Goal: Information Seeking & Learning: Learn about a topic

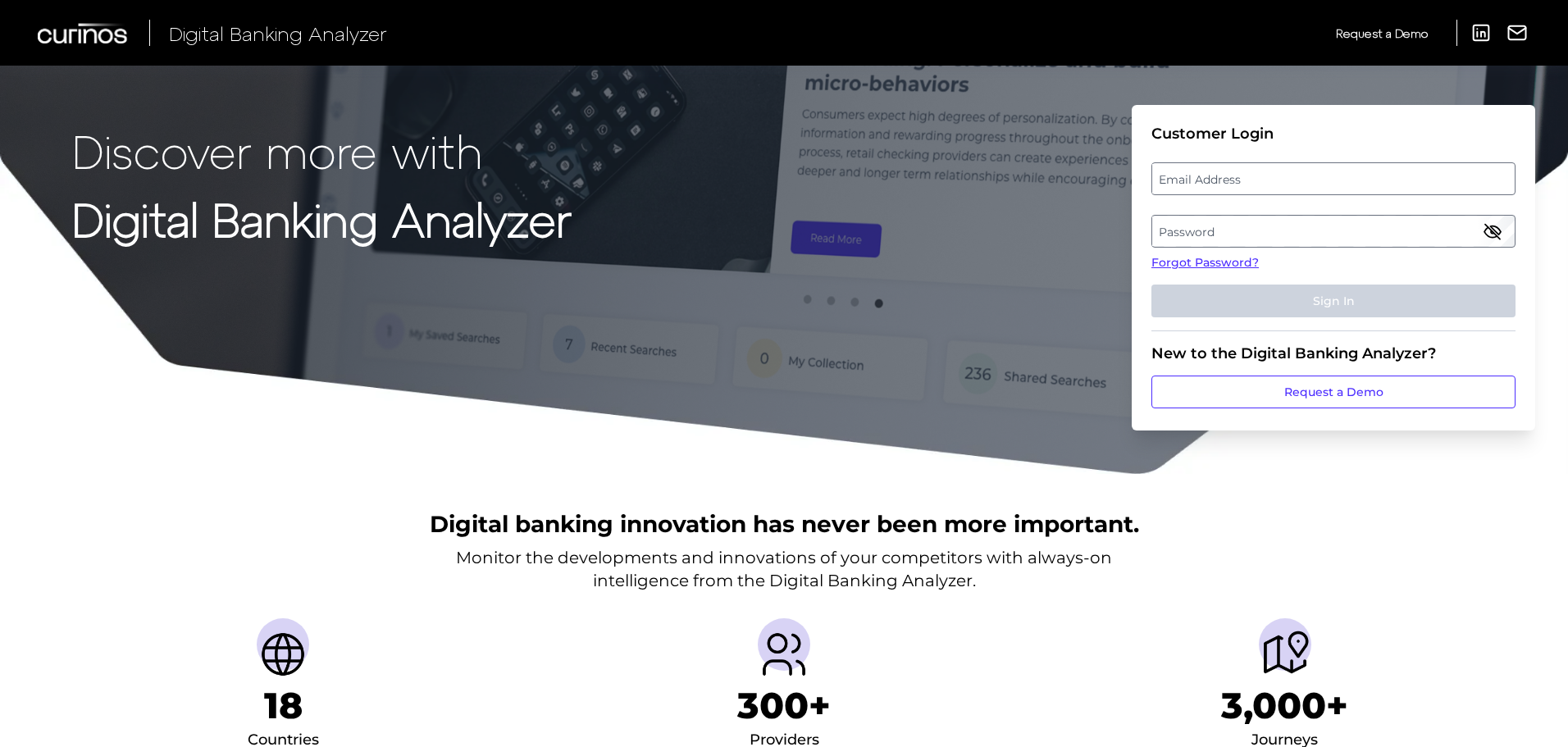
click at [1254, 165] on label "Email Address" at bounding box center [1333, 179] width 362 height 29
click at [1254, 165] on input "email" at bounding box center [1333, 179] width 364 height 33
click at [1256, 185] on input "Email Address" at bounding box center [1333, 179] width 364 height 33
type input "[PERSON_NAME][EMAIL_ADDRESS][PERSON_NAME][DOMAIN_NAME]"
click at [1260, 231] on label "Password" at bounding box center [1333, 231] width 362 height 29
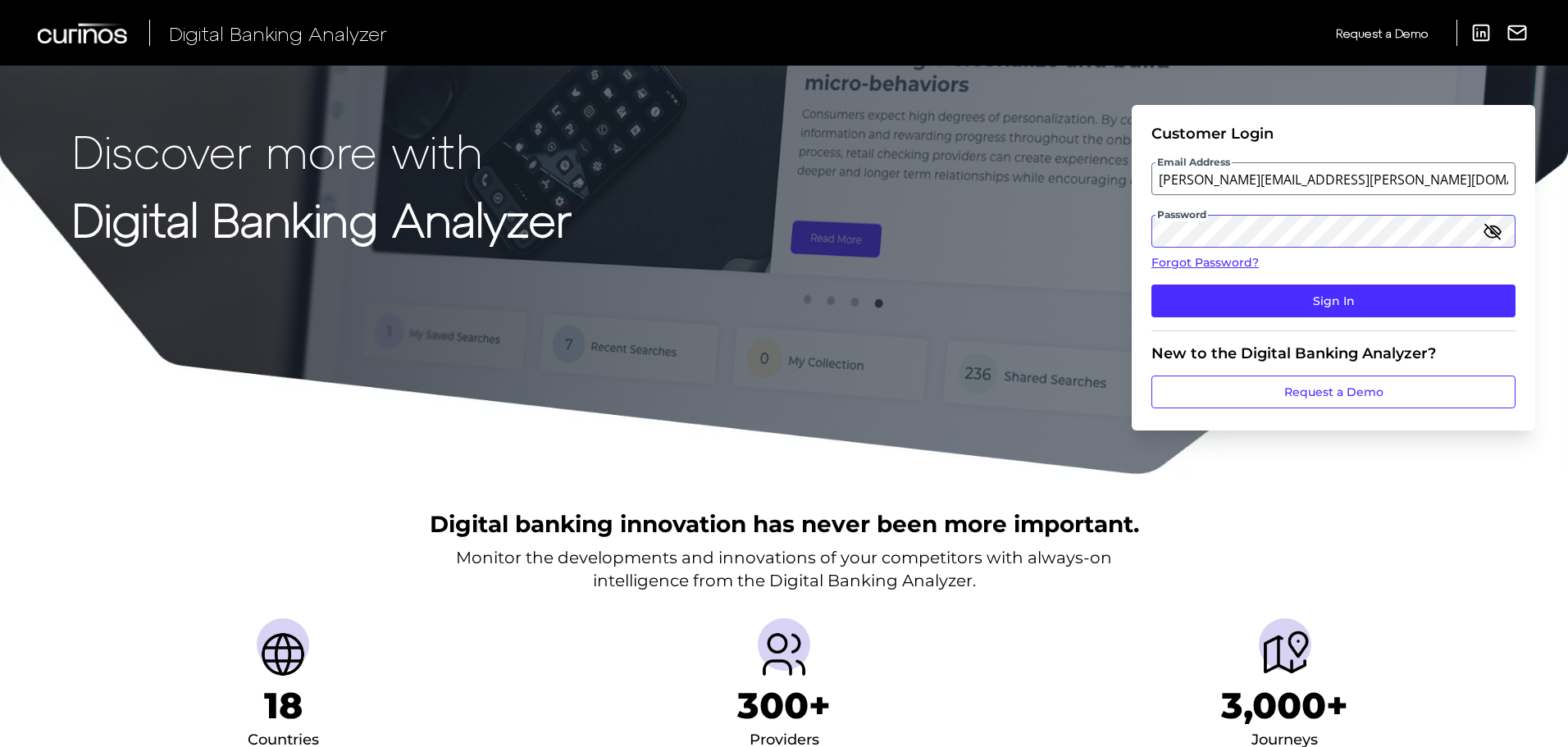
click at [1151, 285] on button "Sign In" at bounding box center [1333, 302] width 364 height 33
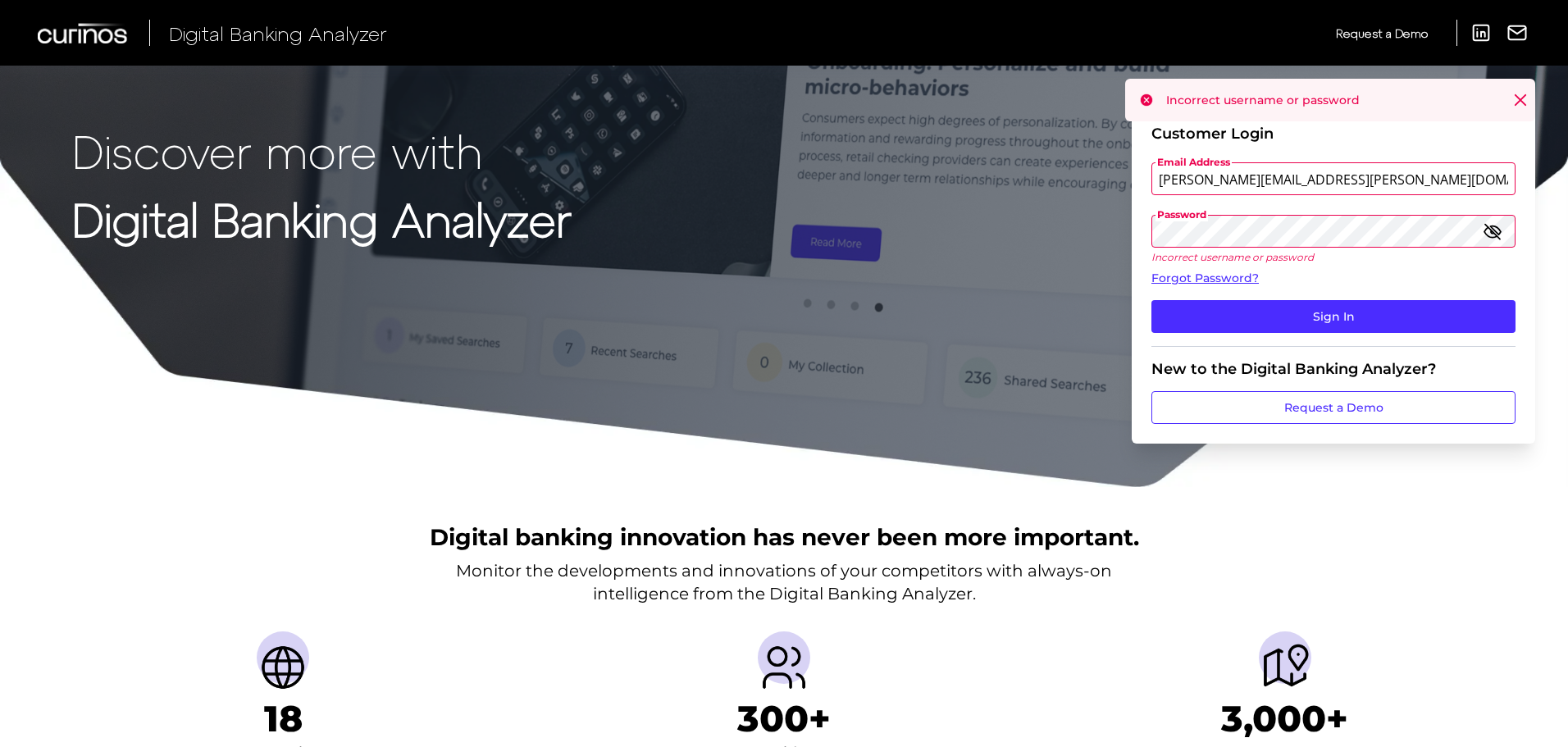
click at [1495, 233] on icon "button" at bounding box center [1492, 231] width 19 height 19
click at [1494, 231] on icon "button" at bounding box center [1491, 231] width 3 height 3
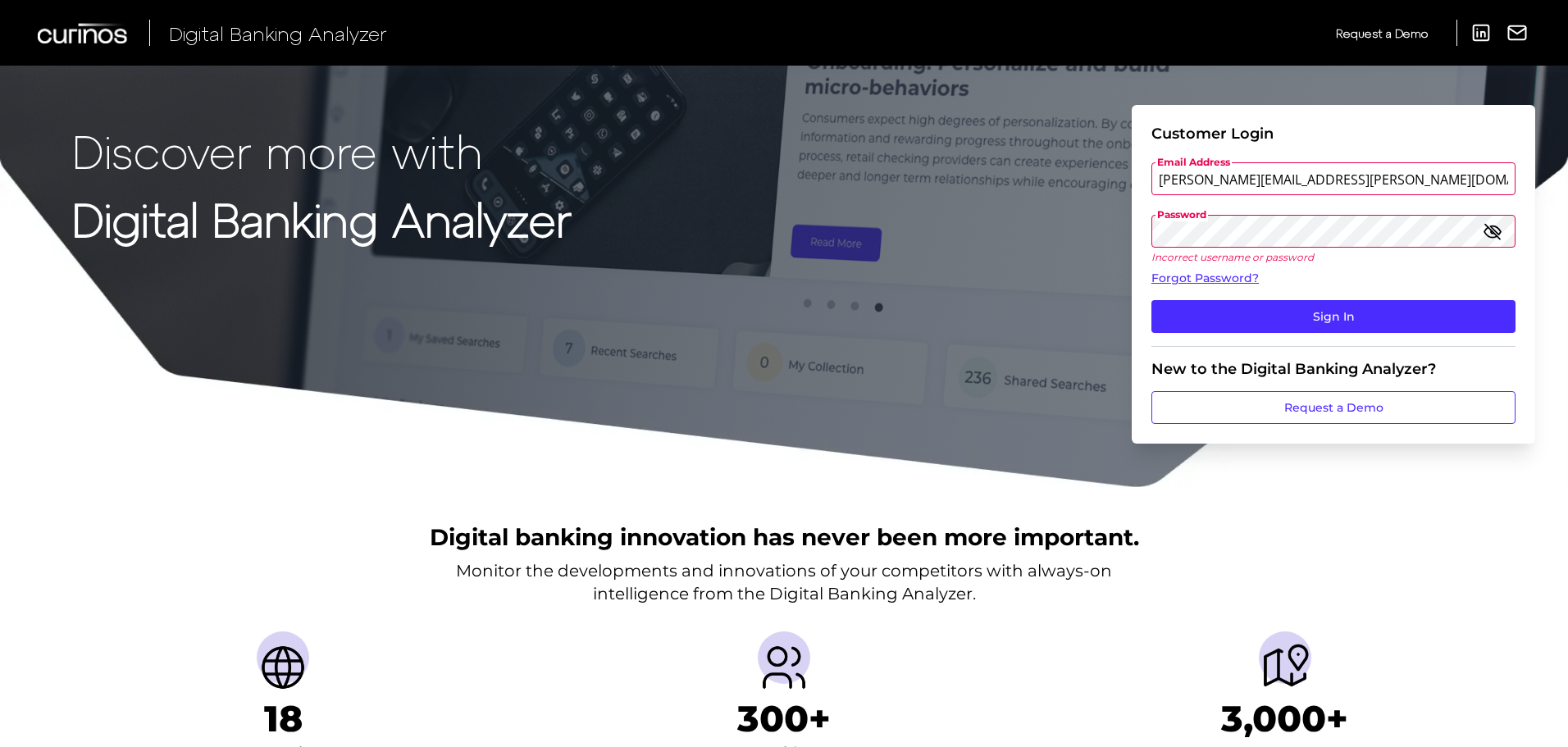
click at [1151, 301] on button "Sign In" at bounding box center [1333, 317] width 364 height 33
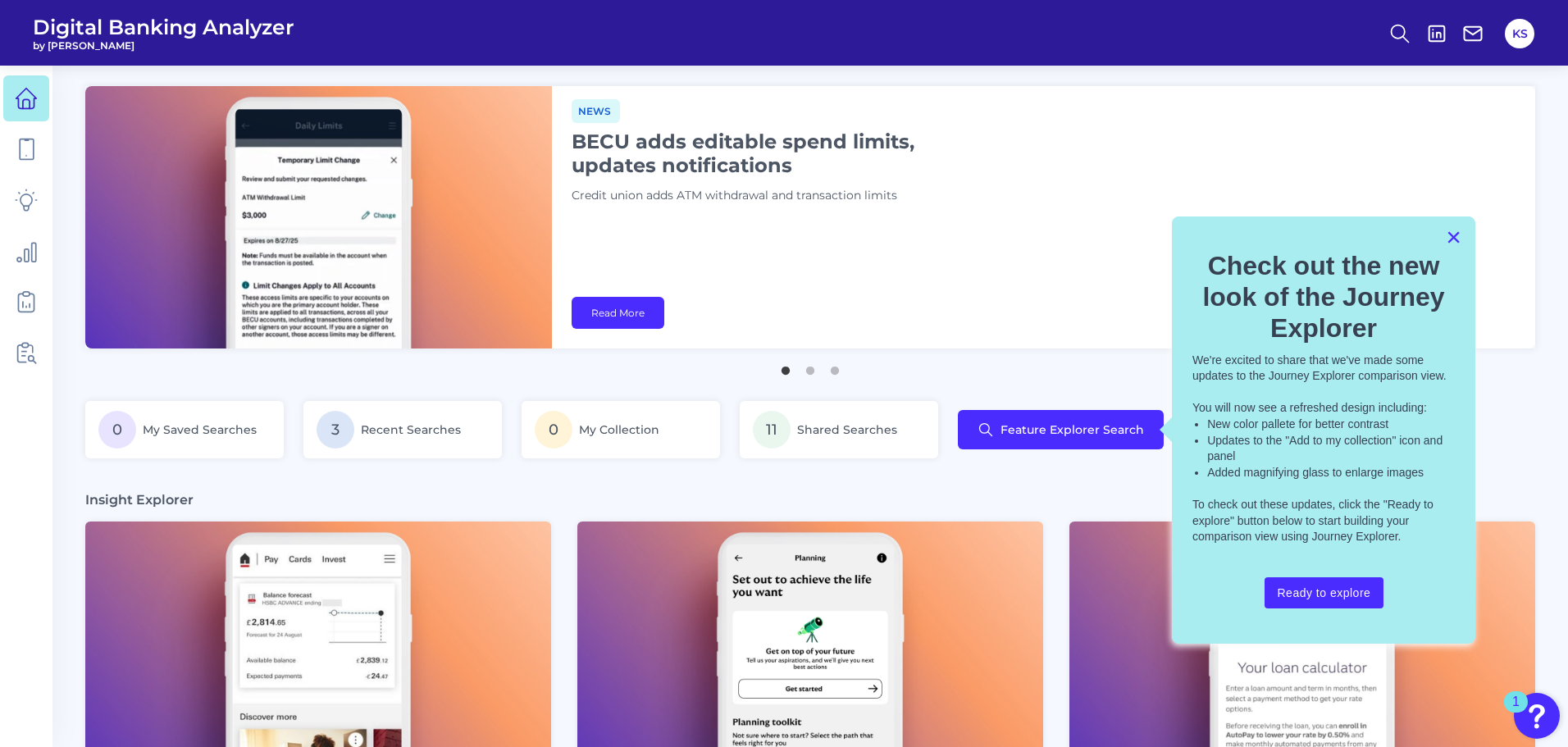
click at [1455, 234] on button "×" at bounding box center [1453, 236] width 16 height 26
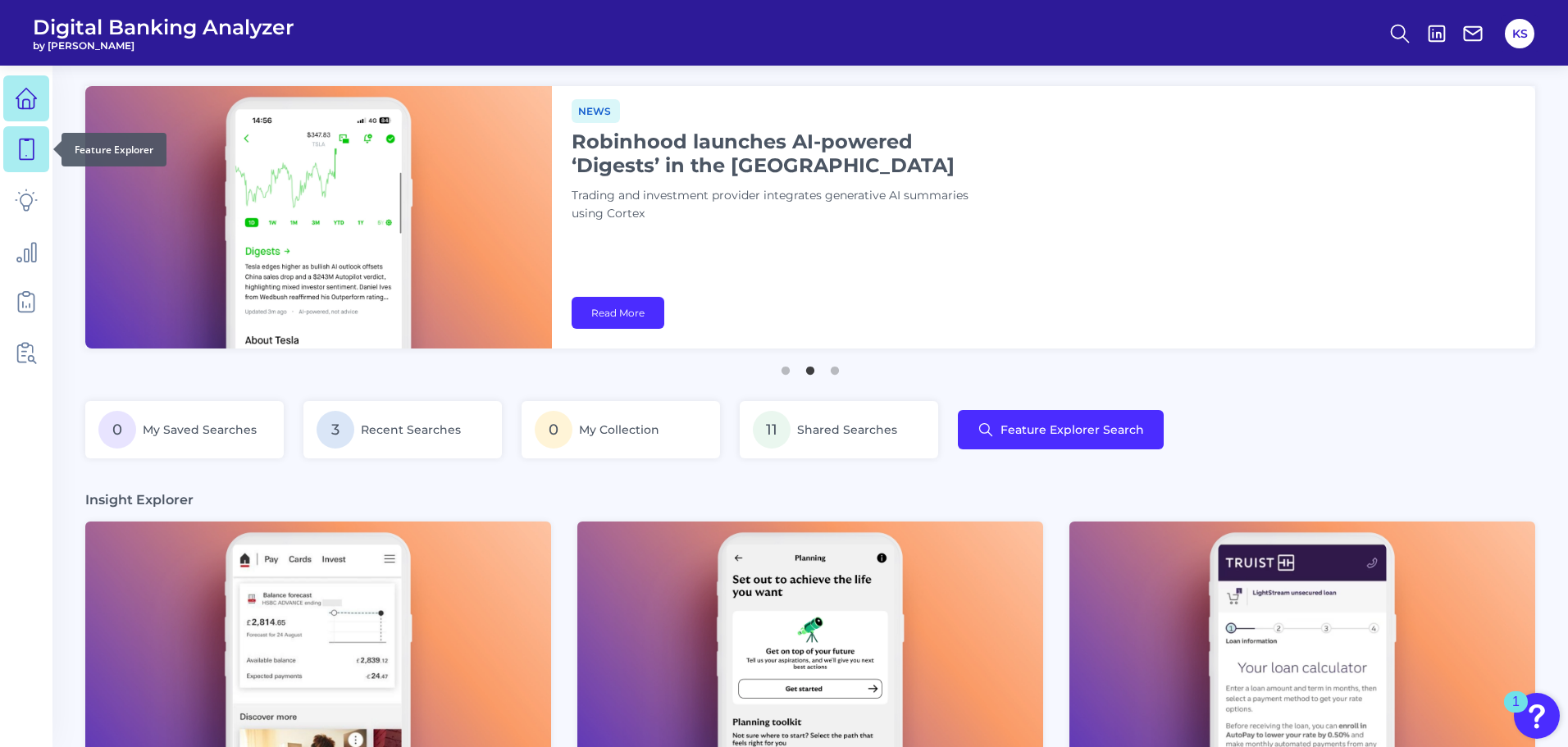
click at [27, 146] on icon at bounding box center [26, 150] width 23 height 23
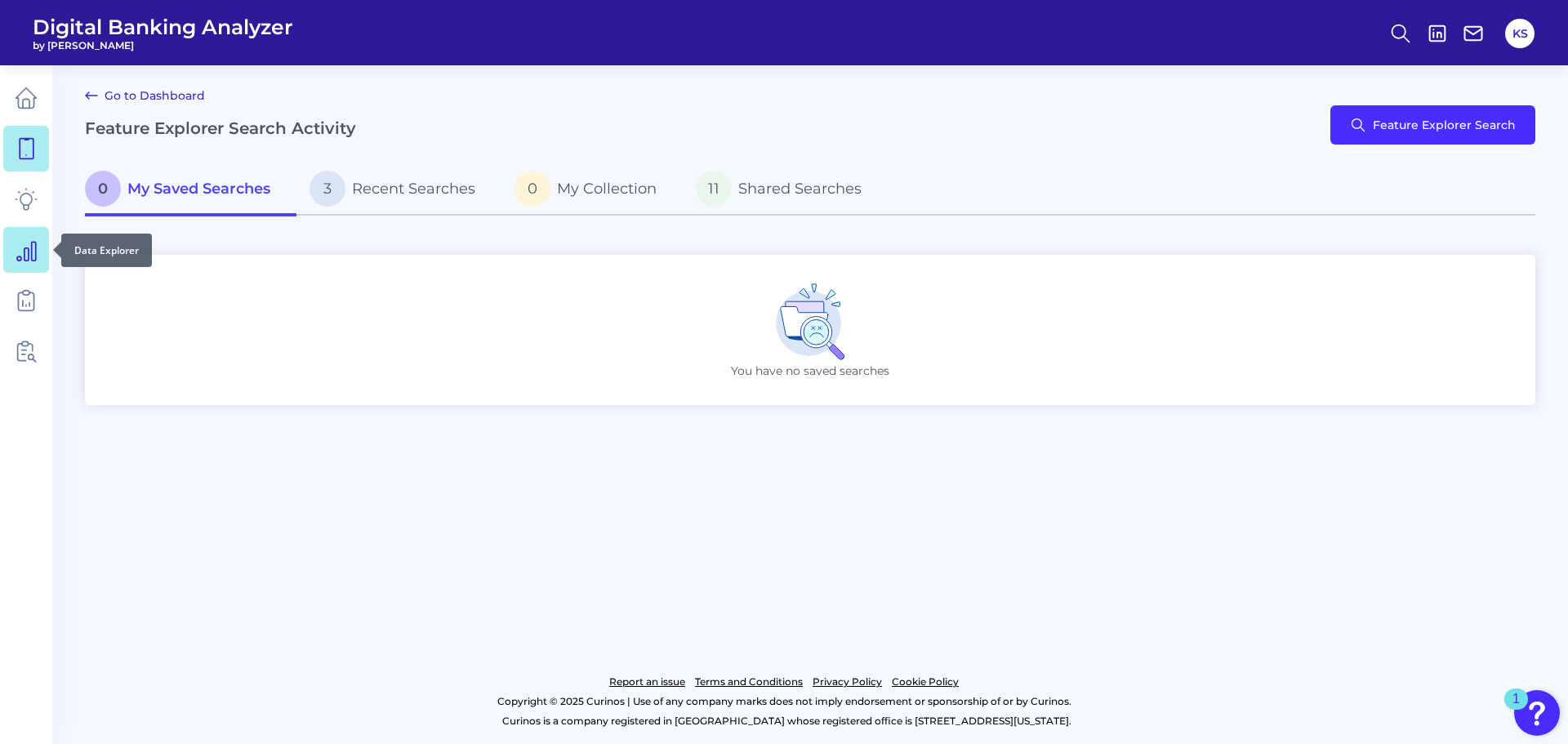
click at [29, 263] on link at bounding box center [25, 249] width 46 height 46
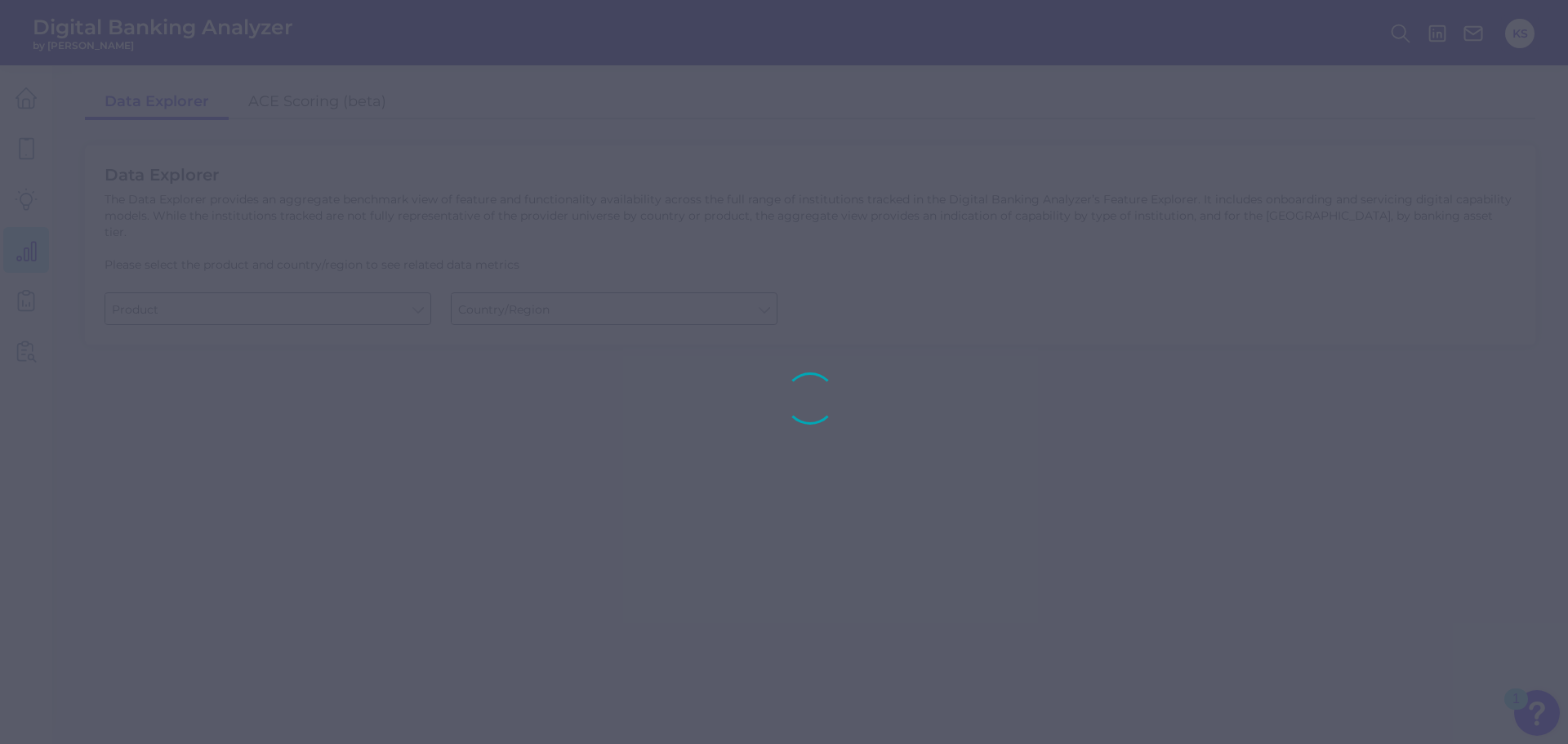
type input "Checking / Current Account"
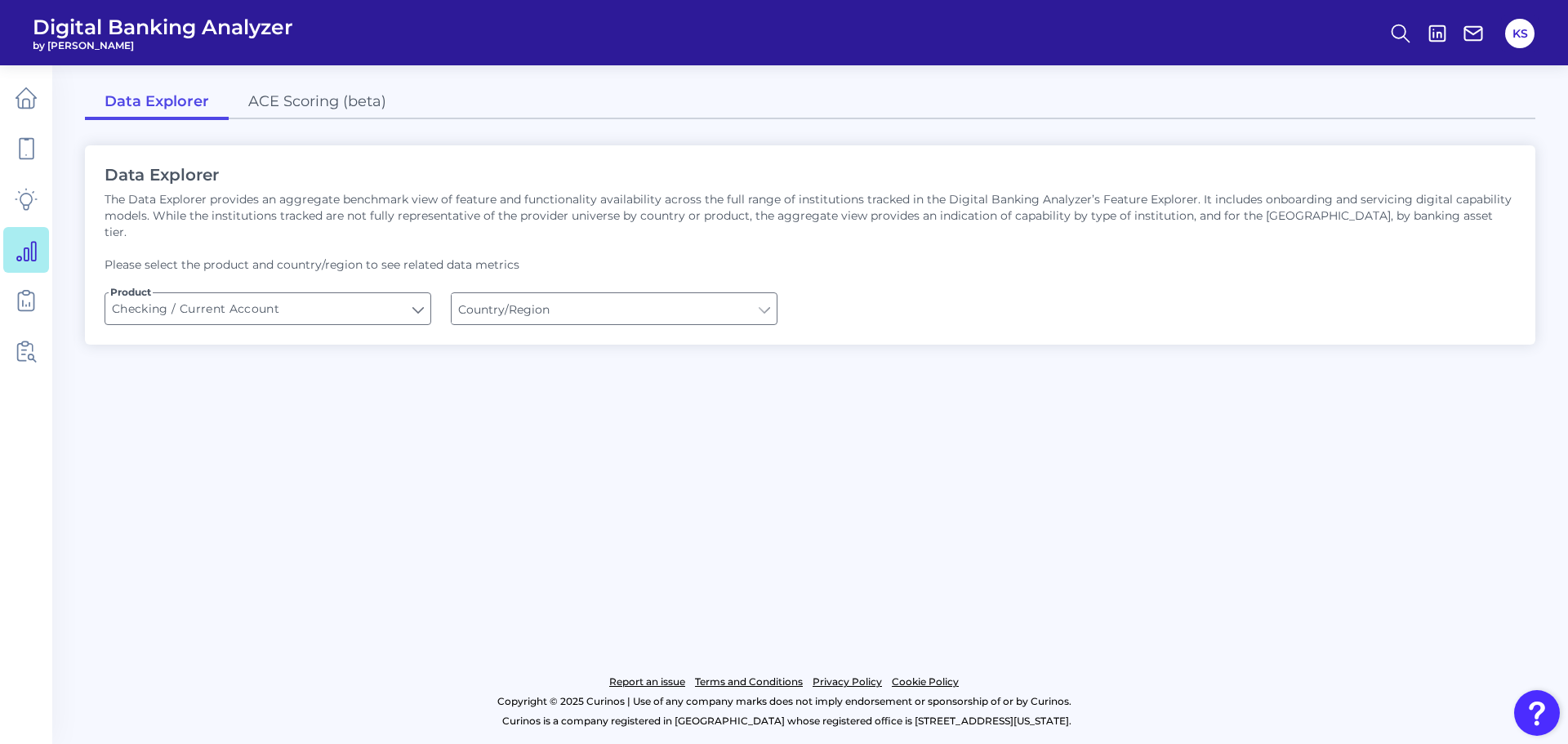
type input "[GEOGRAPHIC_DATA]"
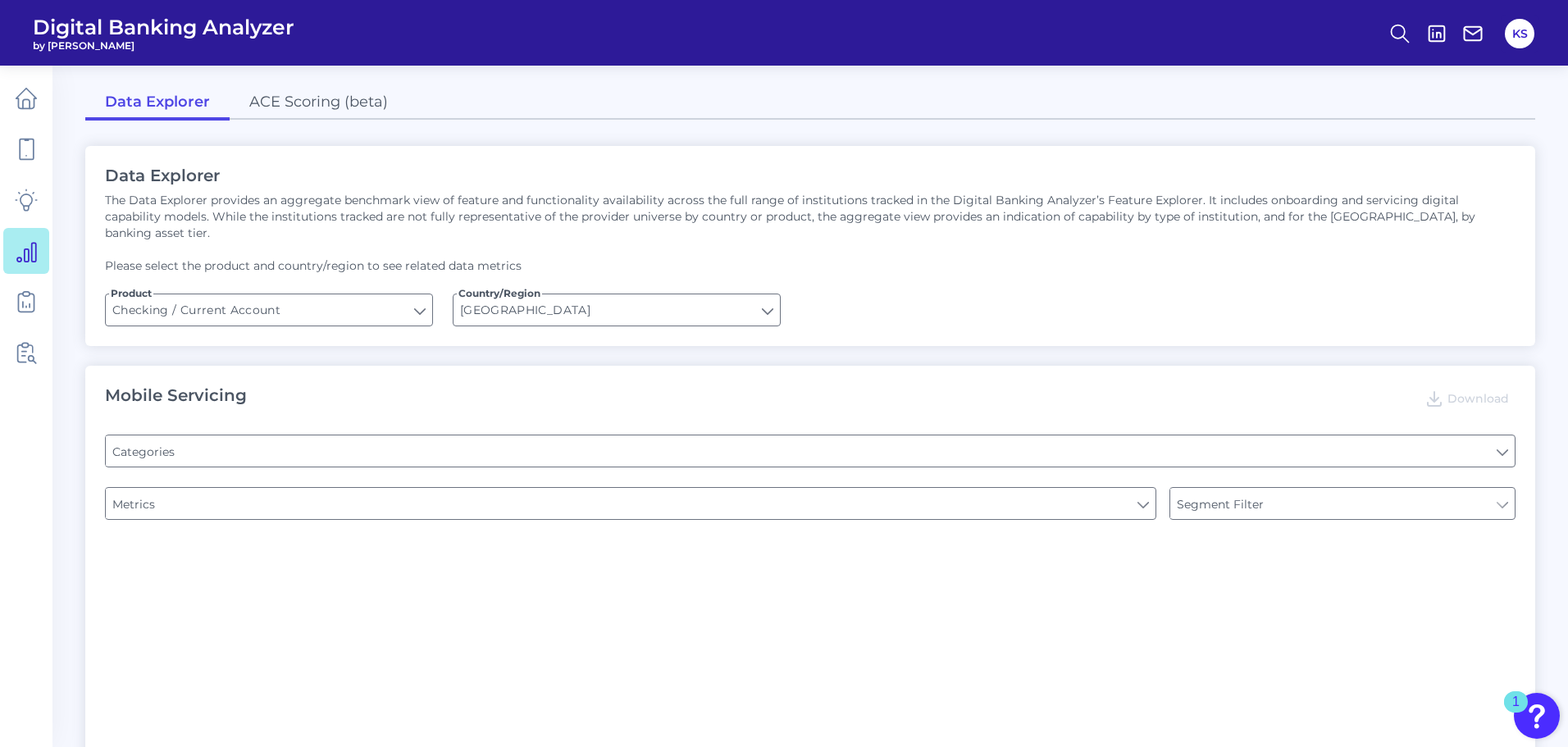
type input "Type of Institution"
type input "Online Banking Registration"
type input "Pre-login Features"
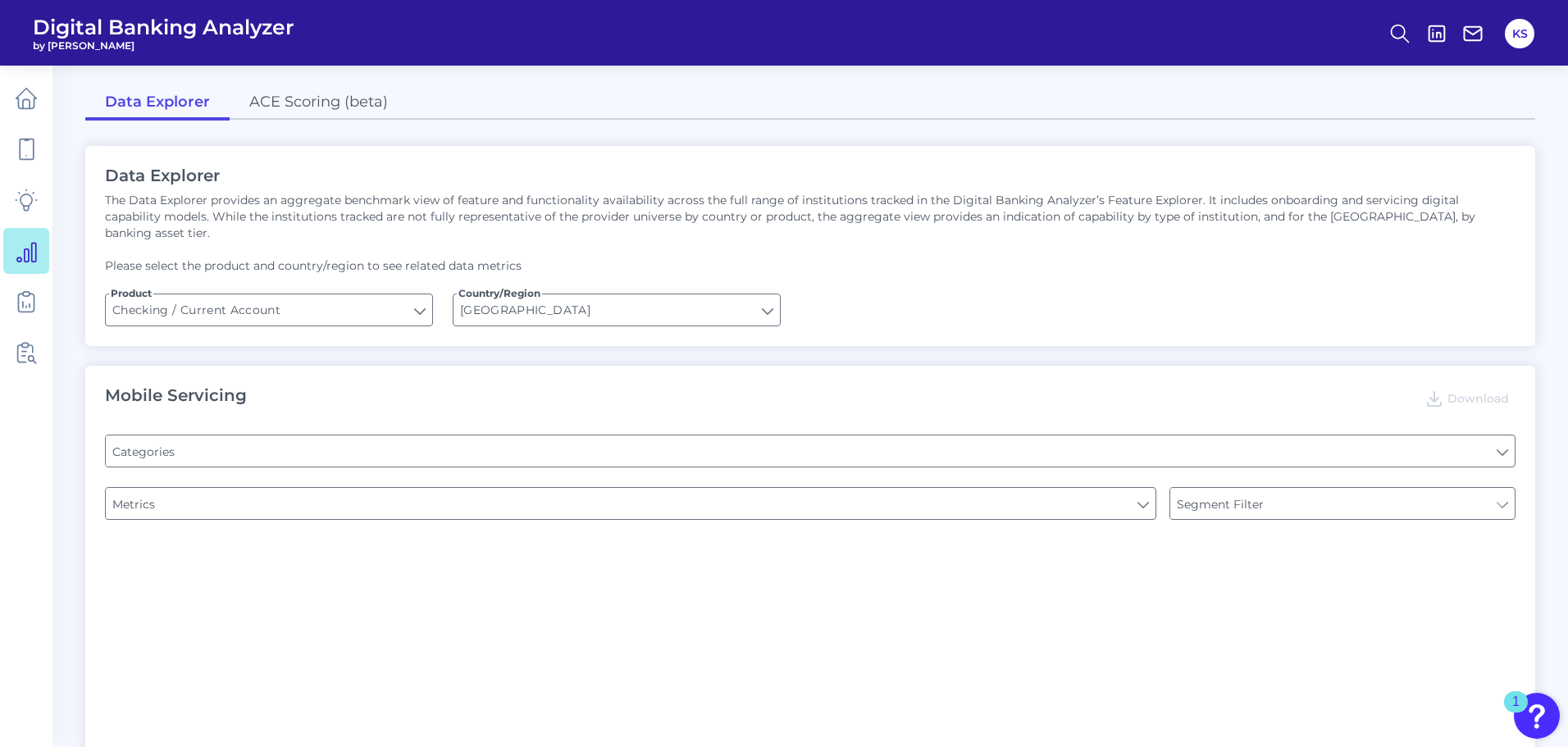
type input "Channel"
type input "Can you register for online banking?"
type input "END-TO-END JOURNEY: Can you apply for the PRODUCT as a new to brand customer on…"
type input "Upon opening the app are users immediately prompted to use Touch/Face ID to log…"
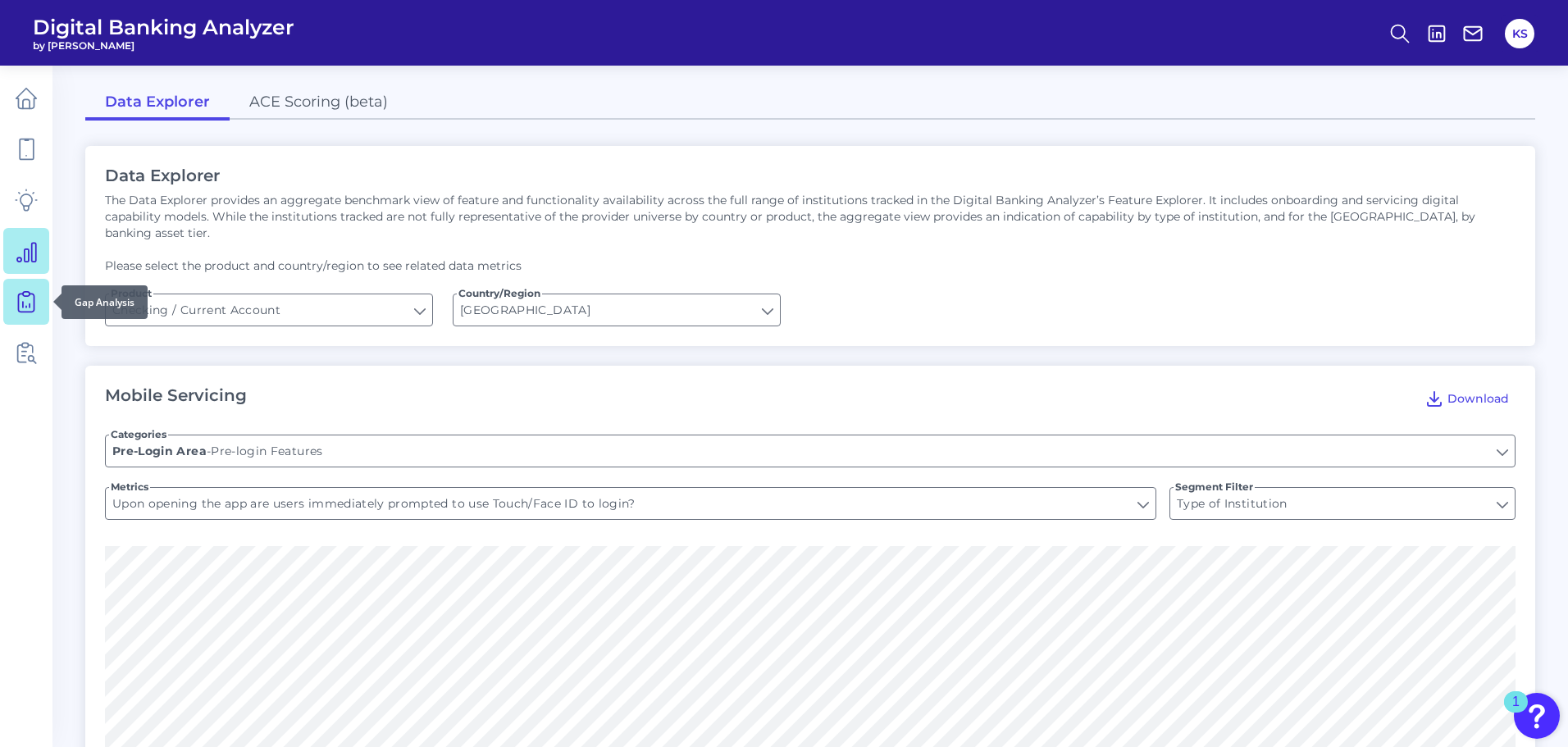
click at [29, 302] on icon at bounding box center [26, 302] width 23 height 23
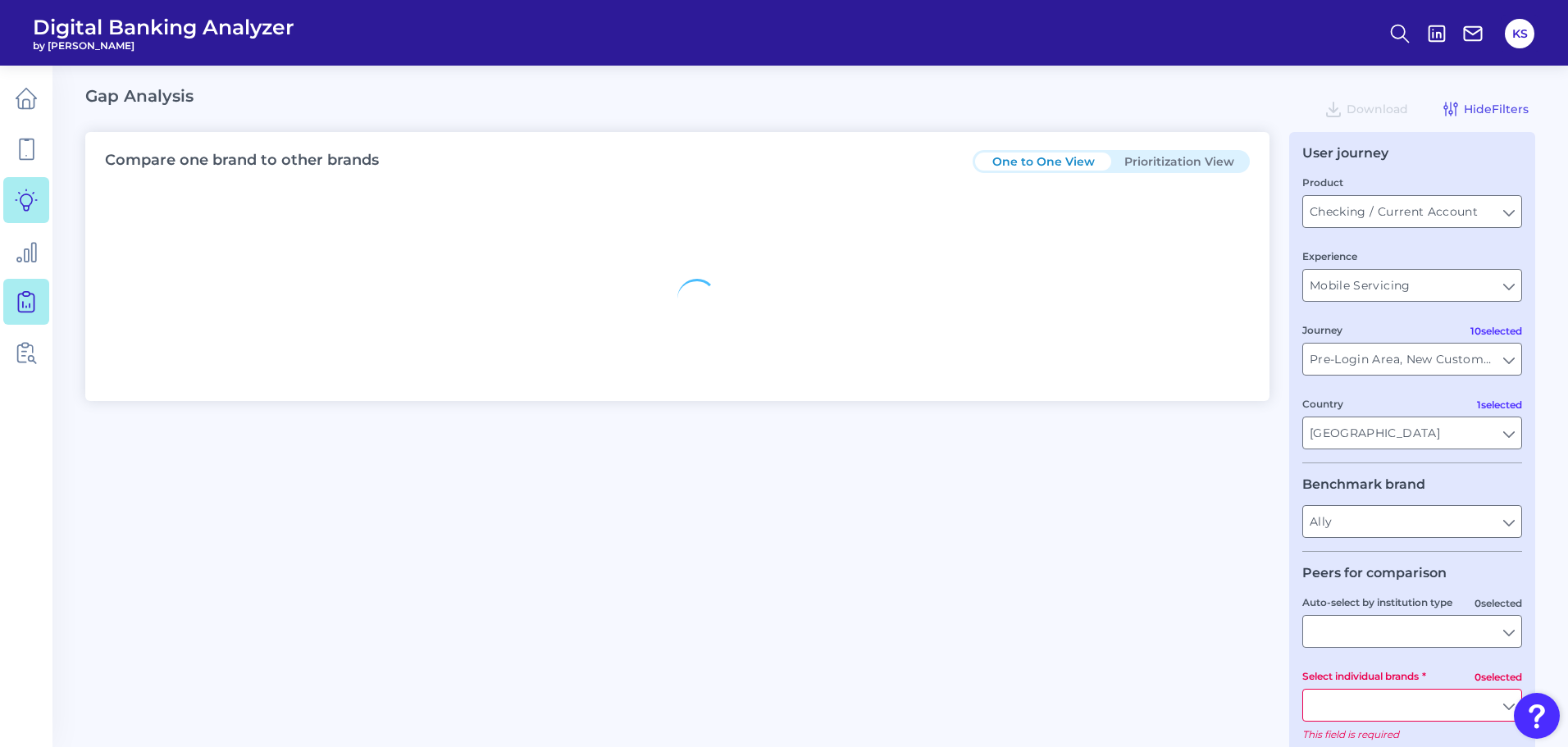
type input "All Countries"
type input "All Journeys"
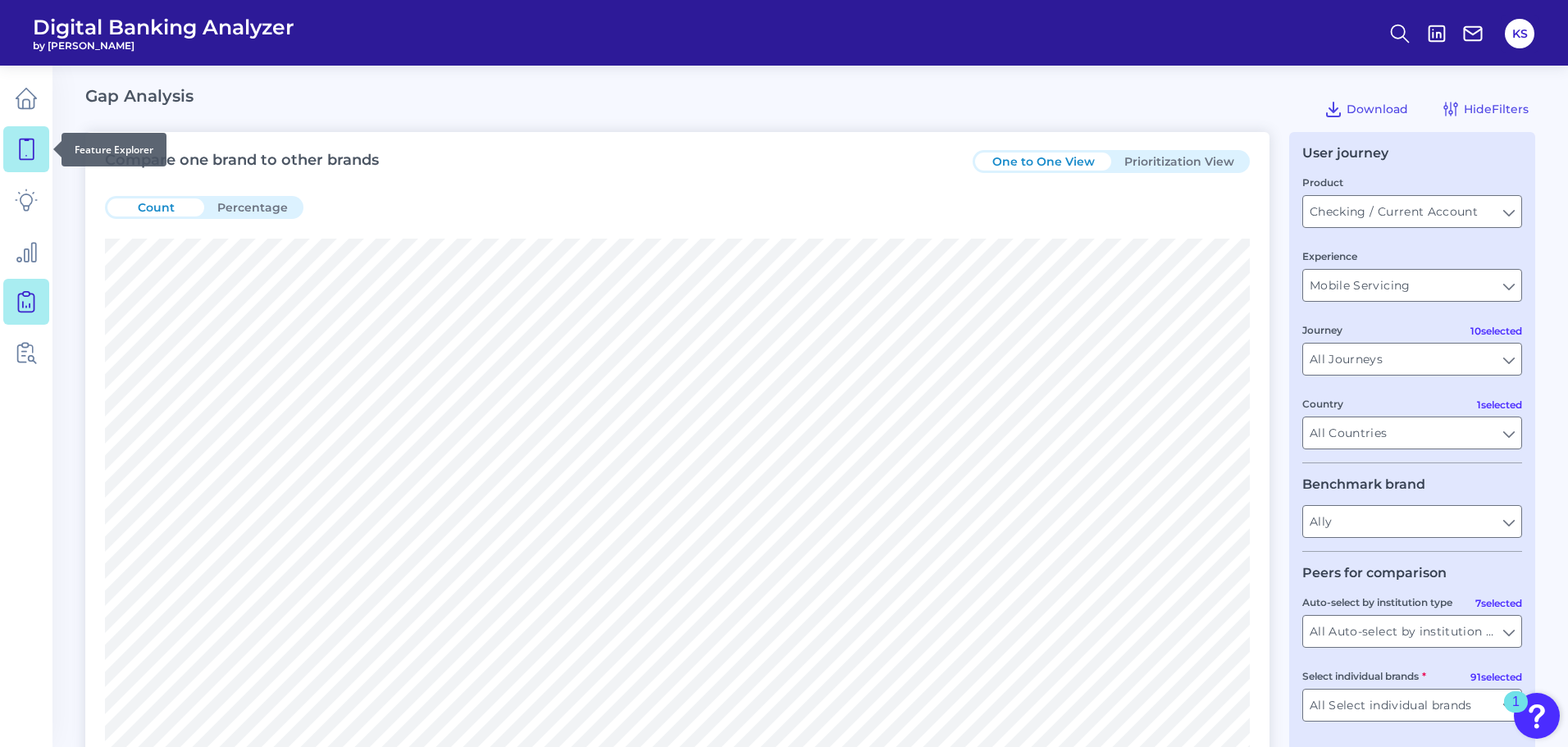
click at [29, 153] on icon at bounding box center [26, 150] width 23 height 23
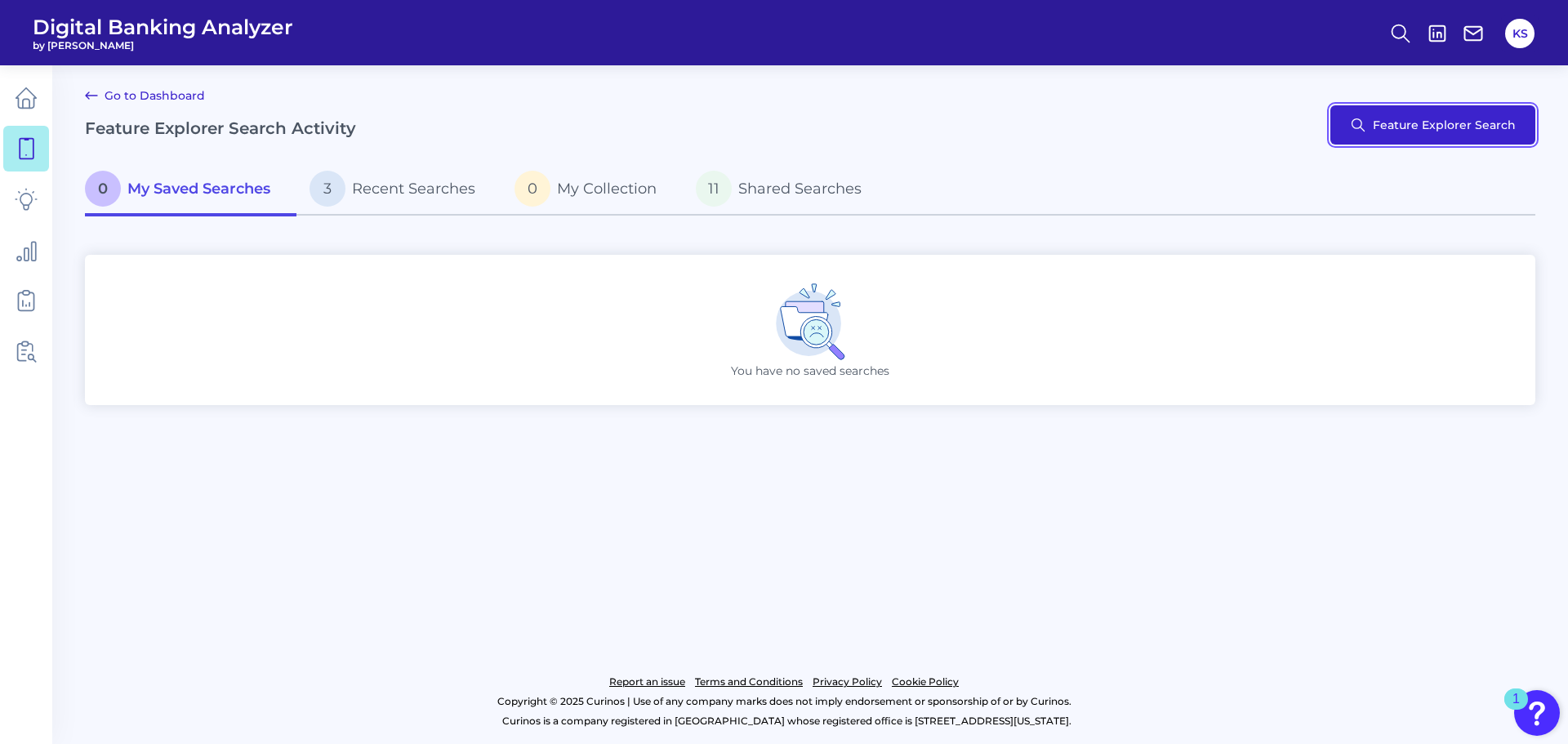
click at [1401, 127] on button "Feature Explorer Search" at bounding box center [1433, 125] width 205 height 39
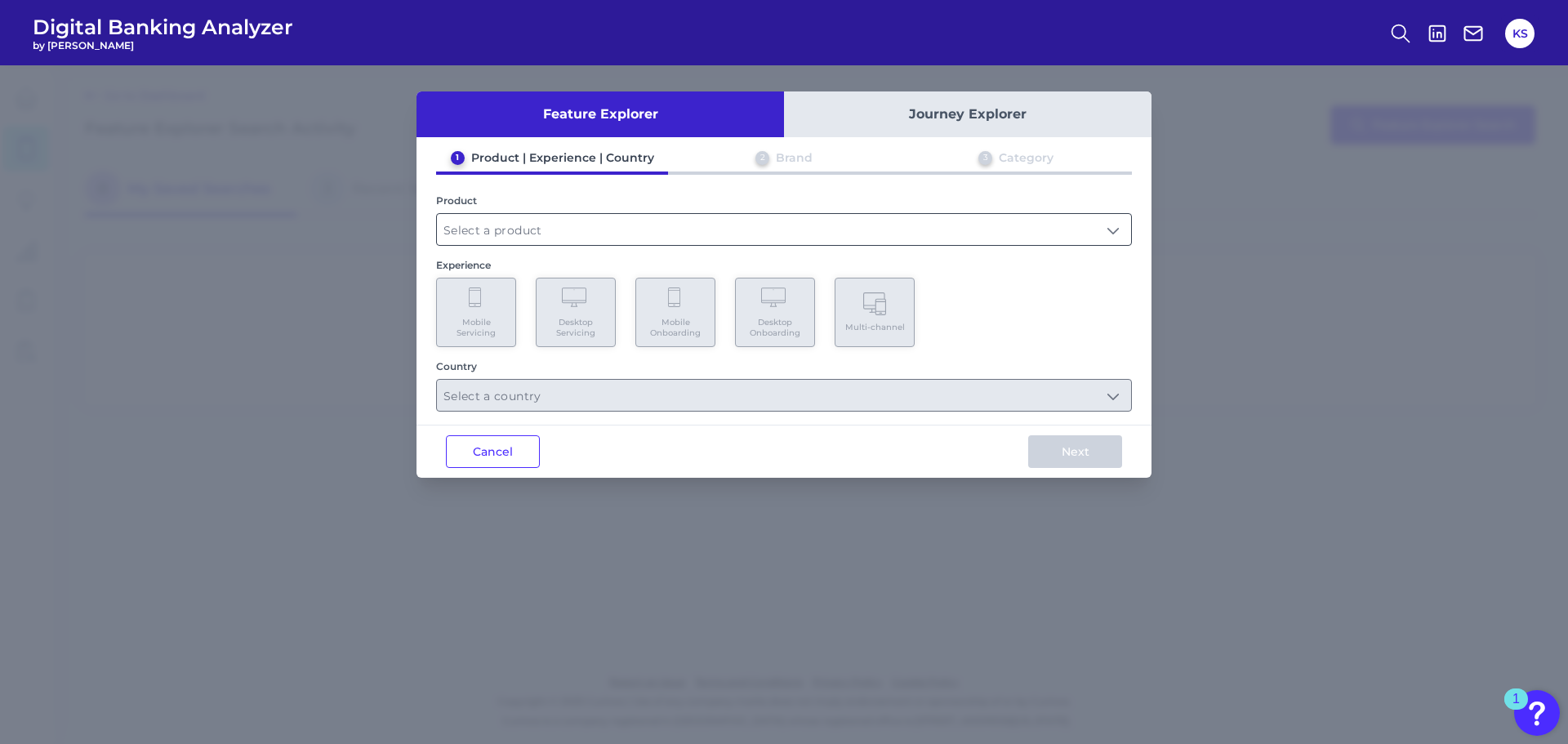
click at [513, 229] on input "text" at bounding box center [784, 230] width 694 height 31
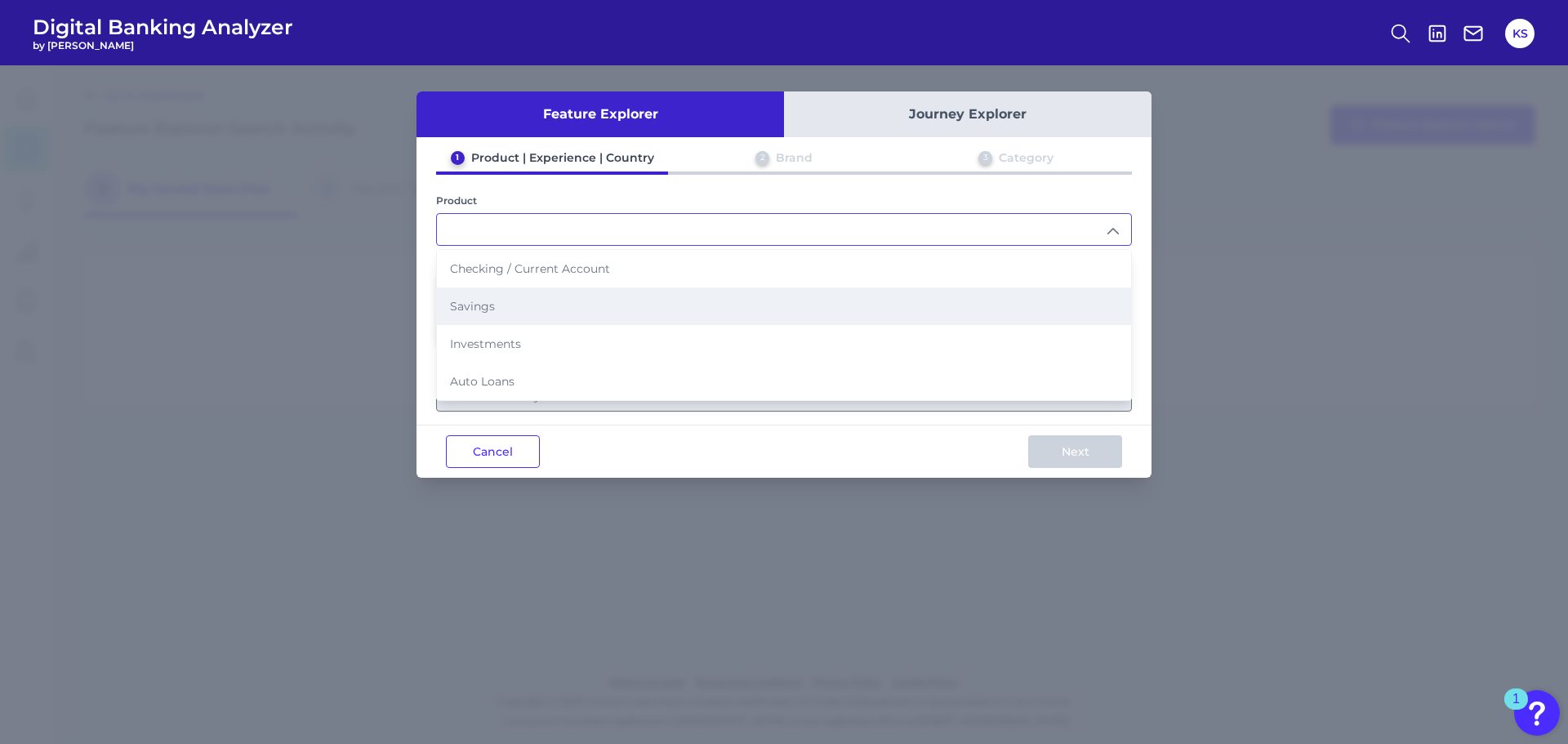
click at [495, 306] on li "Savings" at bounding box center [784, 306] width 694 height 38
type input "Savings"
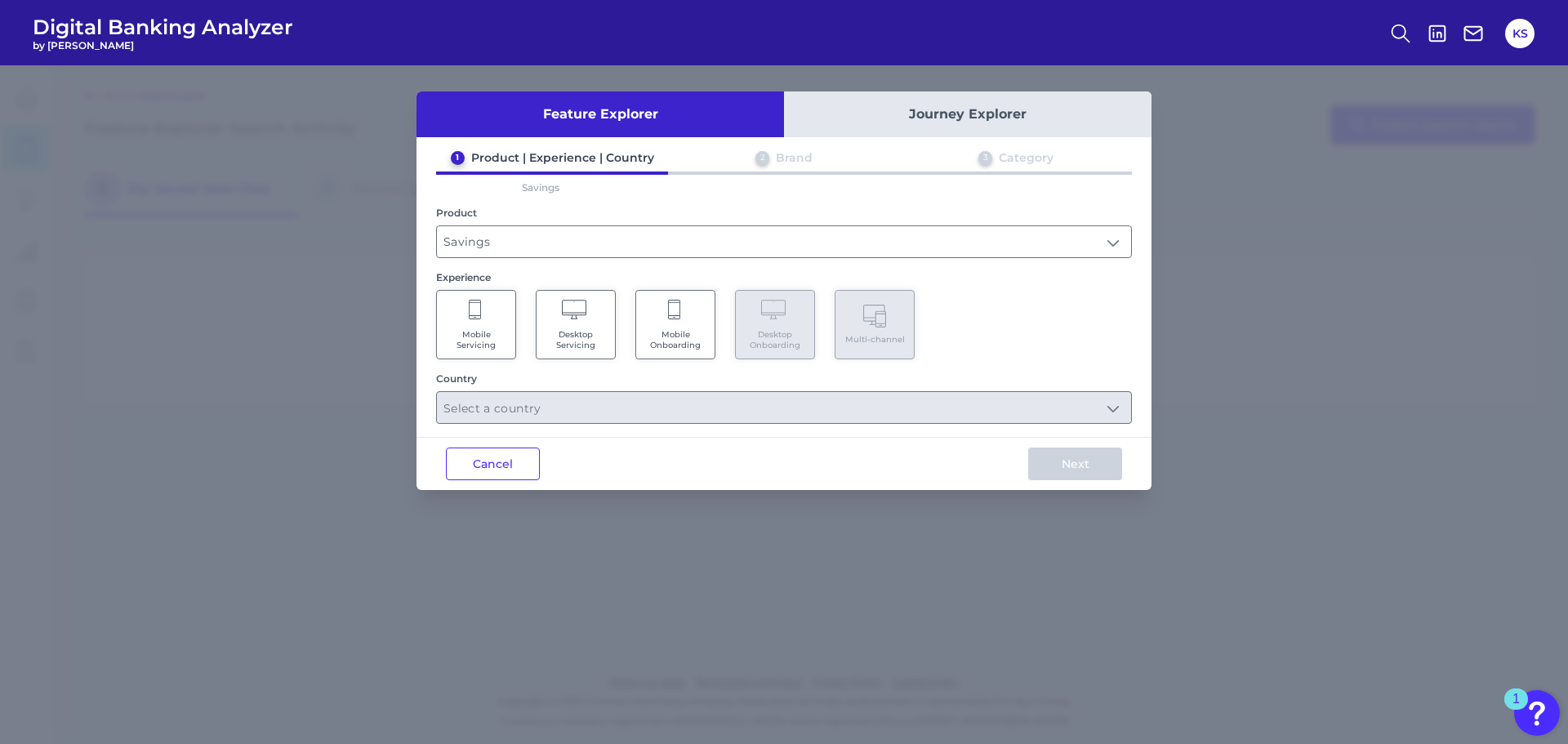
click at [486, 340] on span "Mobile Servicing" at bounding box center [477, 340] width 62 height 21
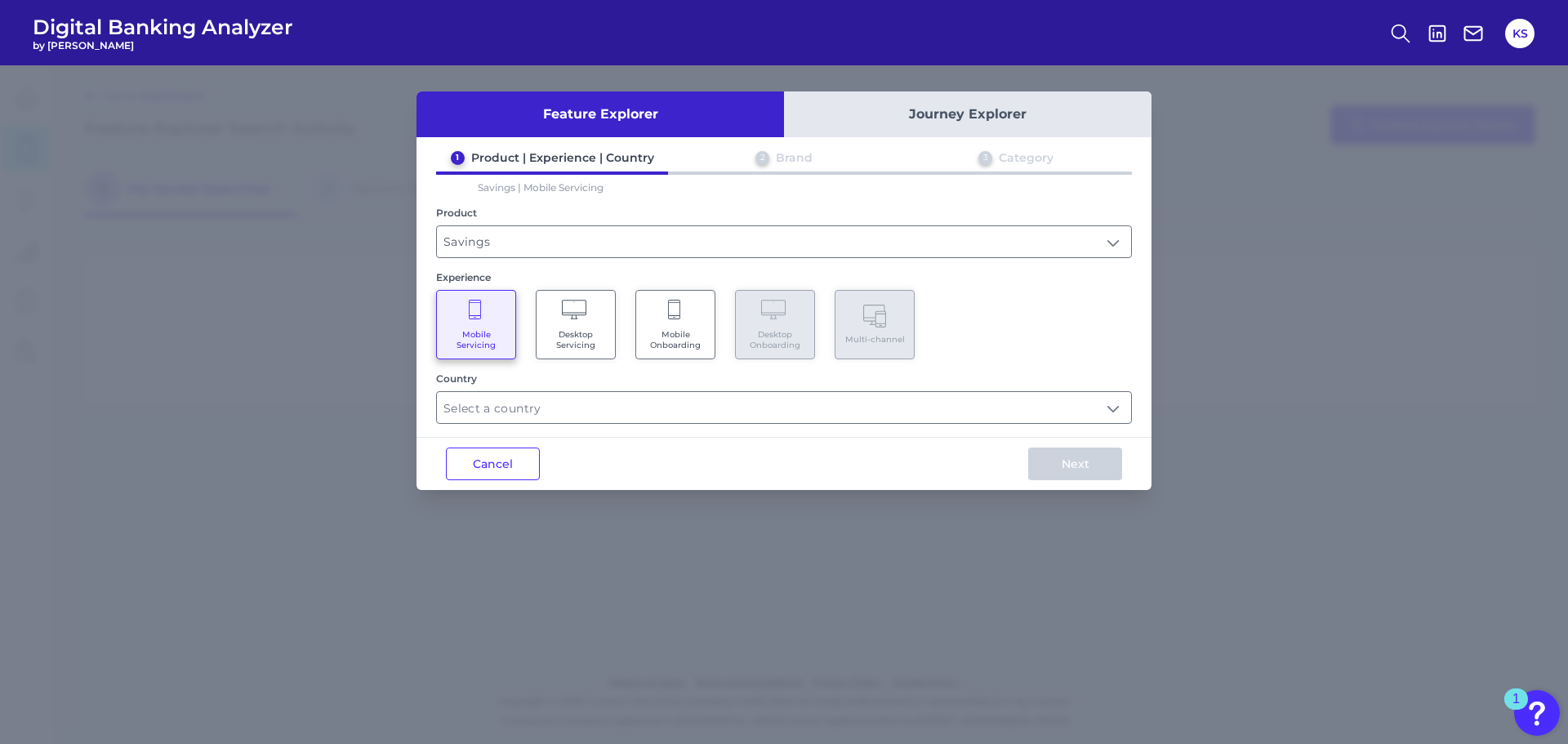
click at [611, 338] on Servicing "Desktop Servicing" at bounding box center [575, 325] width 80 height 70
click at [660, 324] on Onboarding "Mobile Onboarding" at bounding box center [675, 325] width 80 height 70
click at [482, 323] on Servicing "Mobile Servicing" at bounding box center [476, 325] width 80 height 70
click at [855, 405] on input "text" at bounding box center [784, 408] width 694 height 31
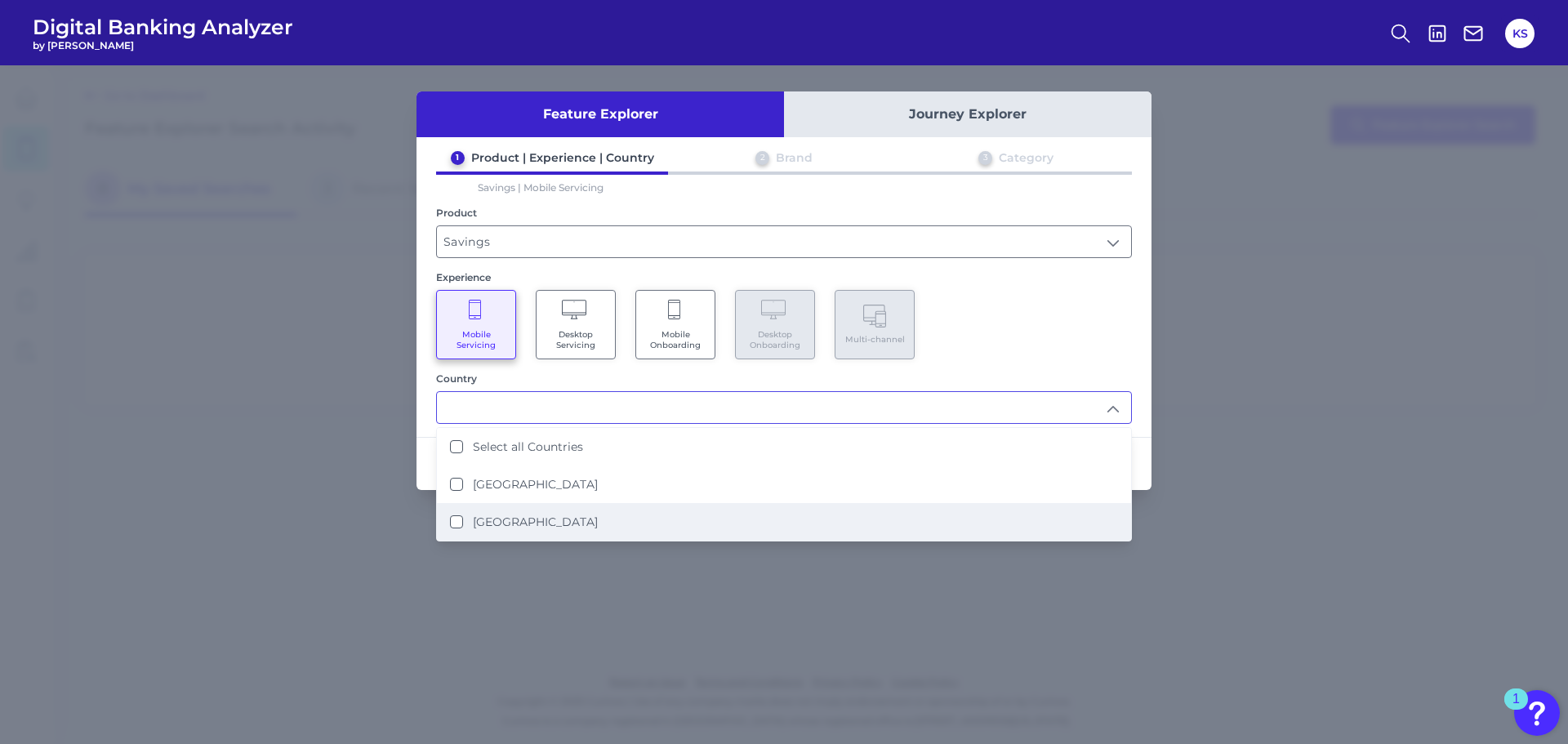
click at [663, 520] on li "[GEOGRAPHIC_DATA]" at bounding box center [784, 522] width 694 height 38
type input "[GEOGRAPHIC_DATA]"
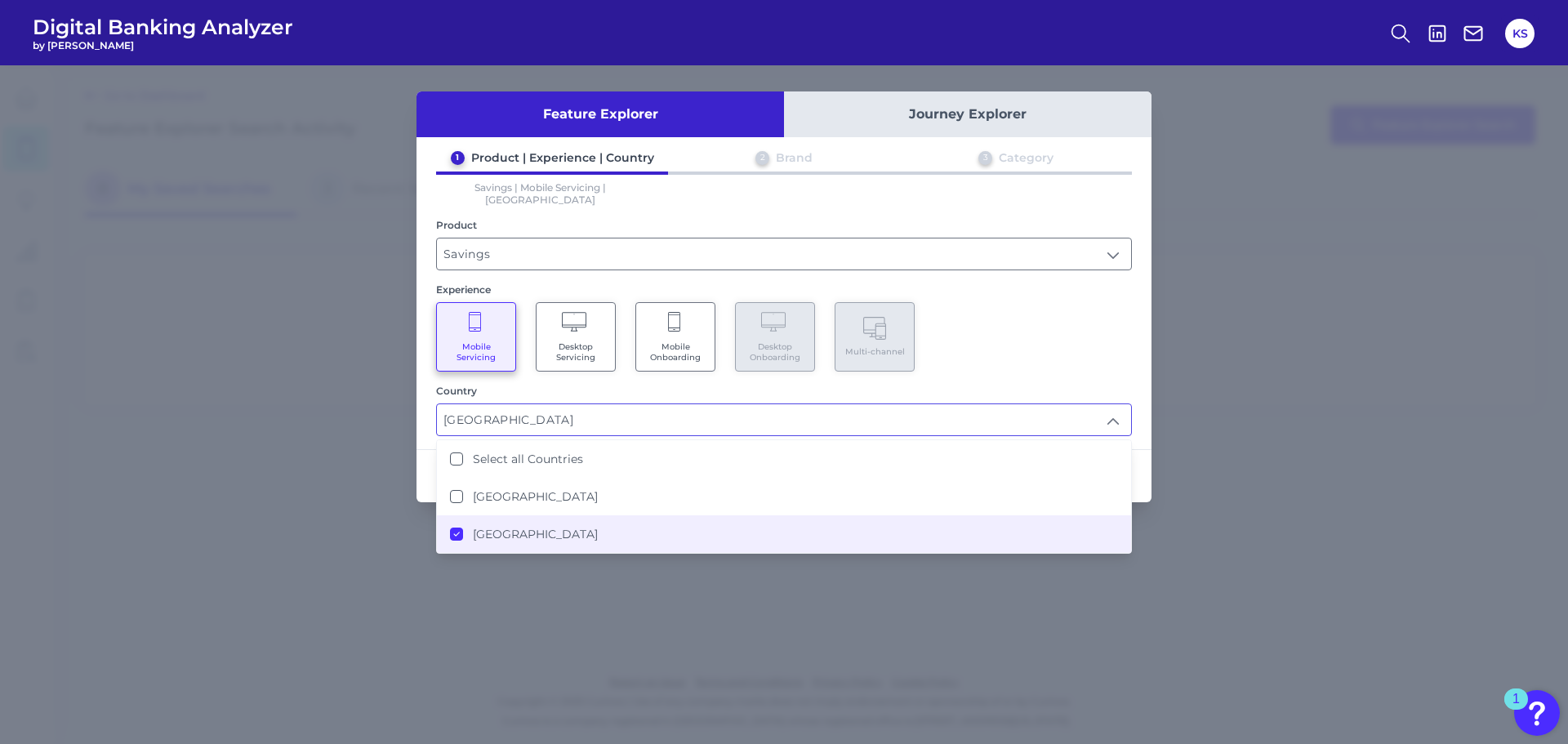
click at [1061, 328] on div "Mobile Servicing Desktop Servicing Mobile Onboarding Desktop Onboarding Multi-c…" at bounding box center [784, 337] width 696 height 70
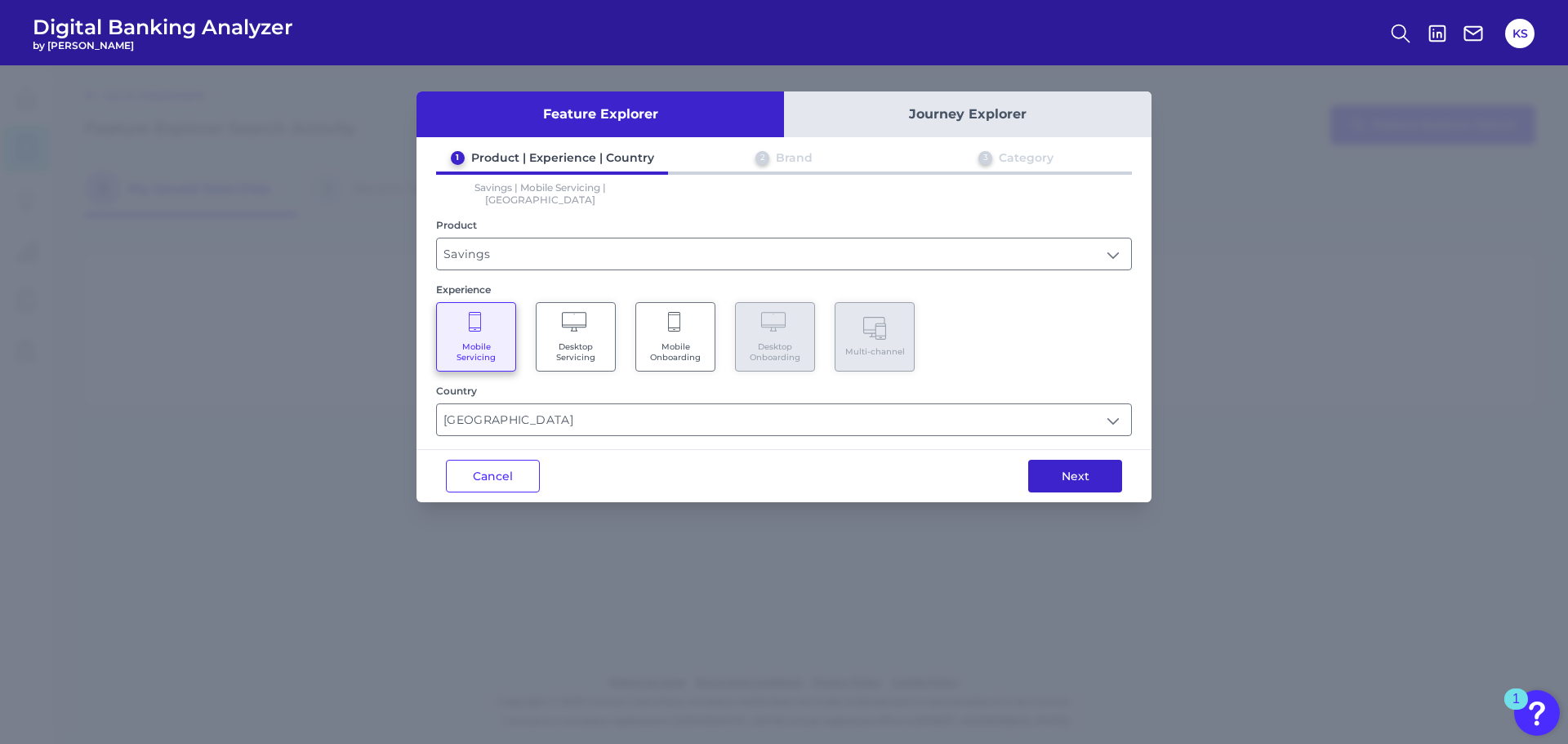
click at [1100, 461] on button "Next" at bounding box center [1075, 477] width 94 height 33
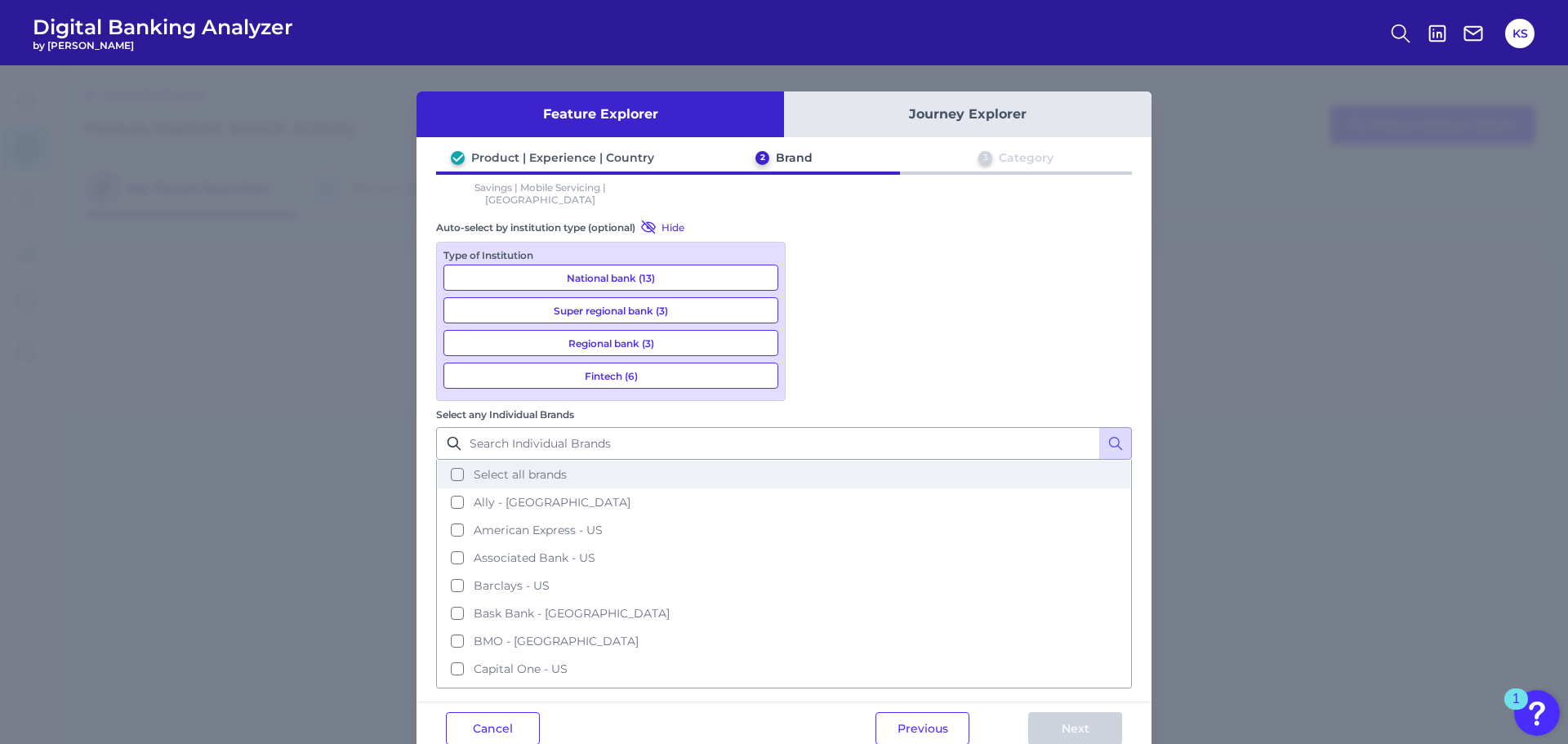
click at [819, 461] on button "Select all brands" at bounding box center [784, 475] width 692 height 28
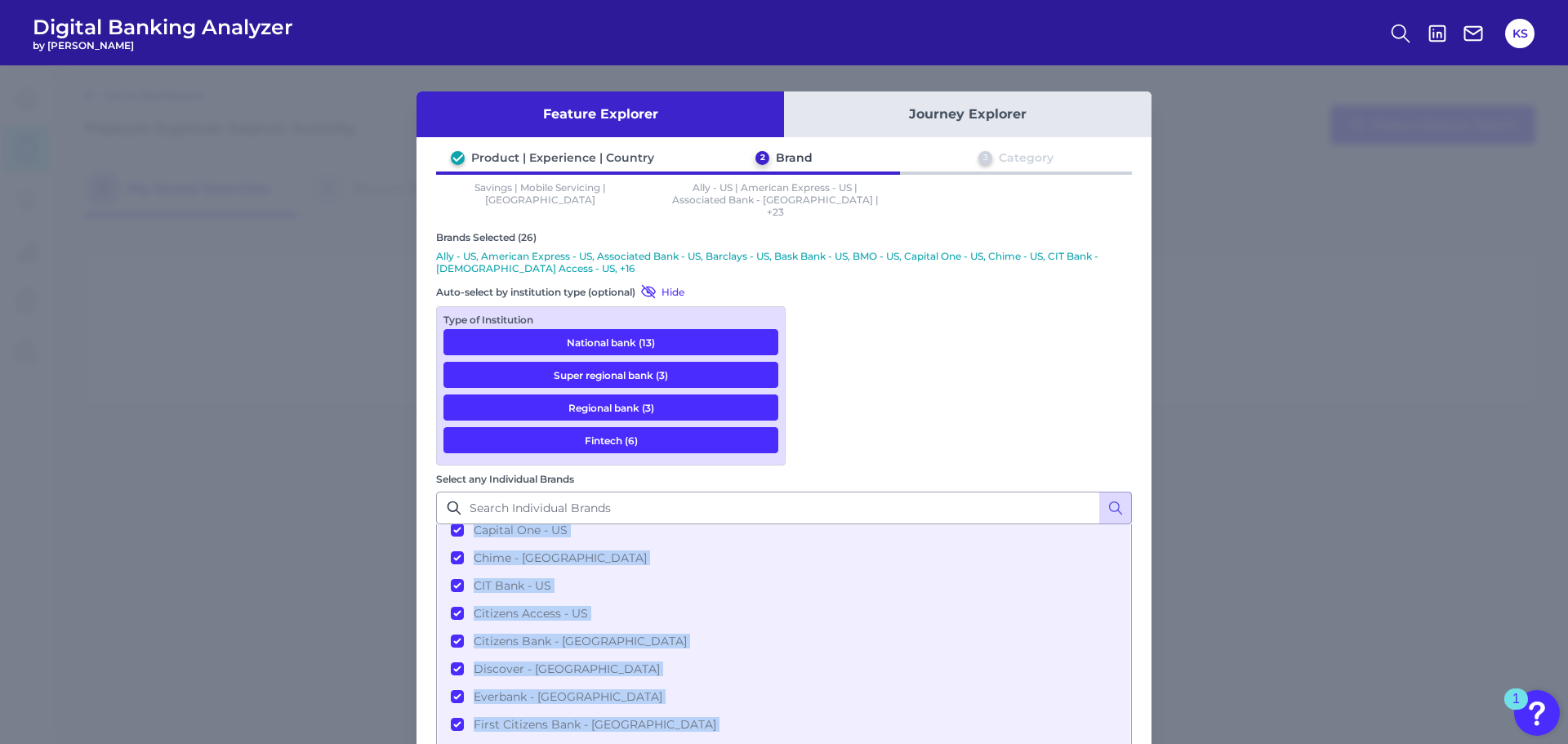
scroll to position [524, 0]
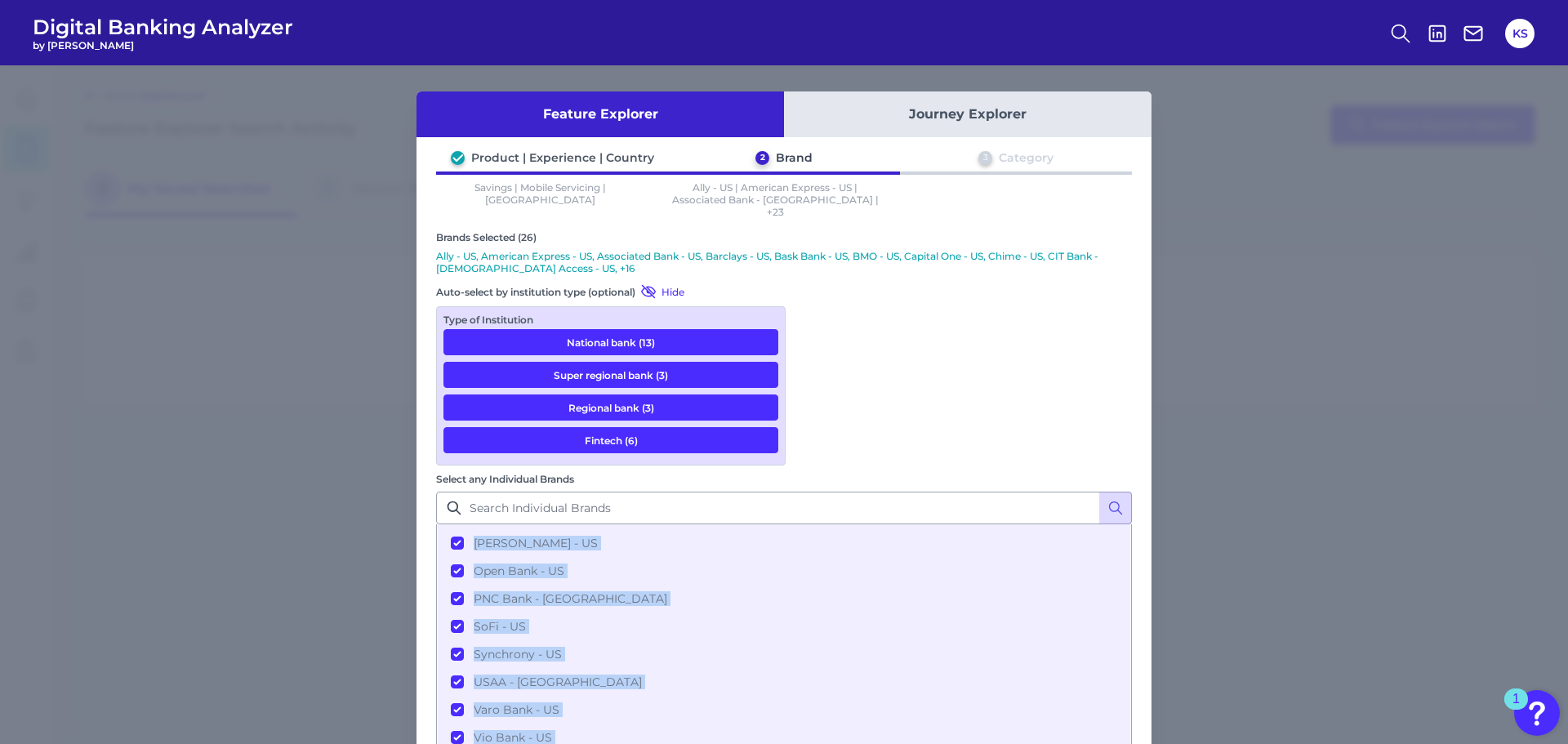
drag, startPoint x: 1131, startPoint y: 371, endPoint x: 1122, endPoint y: 584, distance: 213.2
click at [1122, 584] on div "Feature Explorer Journey Explorer Product | Experience | Country 2 Brand 3 Cate…" at bounding box center [784, 454] width 735 height 728
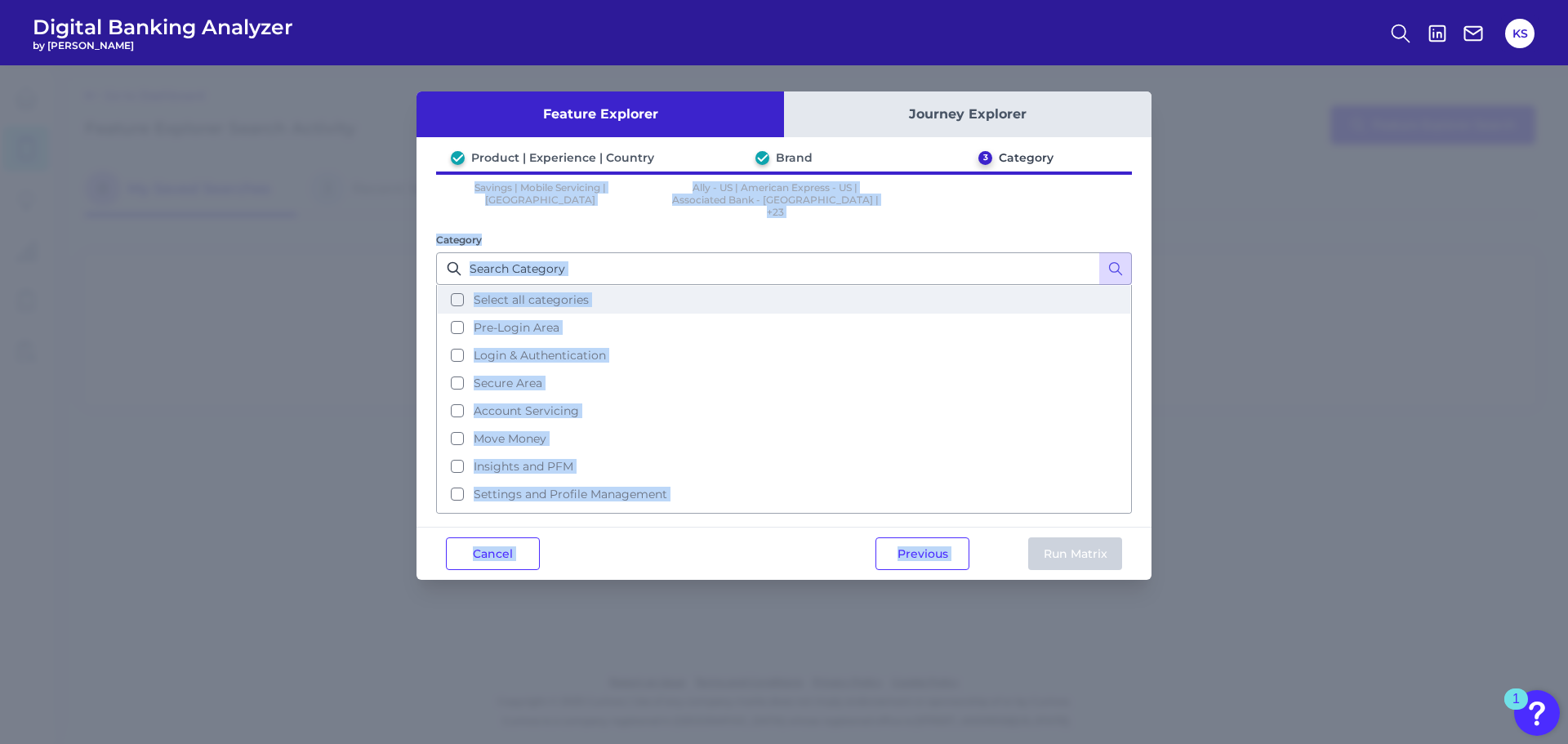
click at [460, 290] on button "Select all categories" at bounding box center [784, 299] width 692 height 28
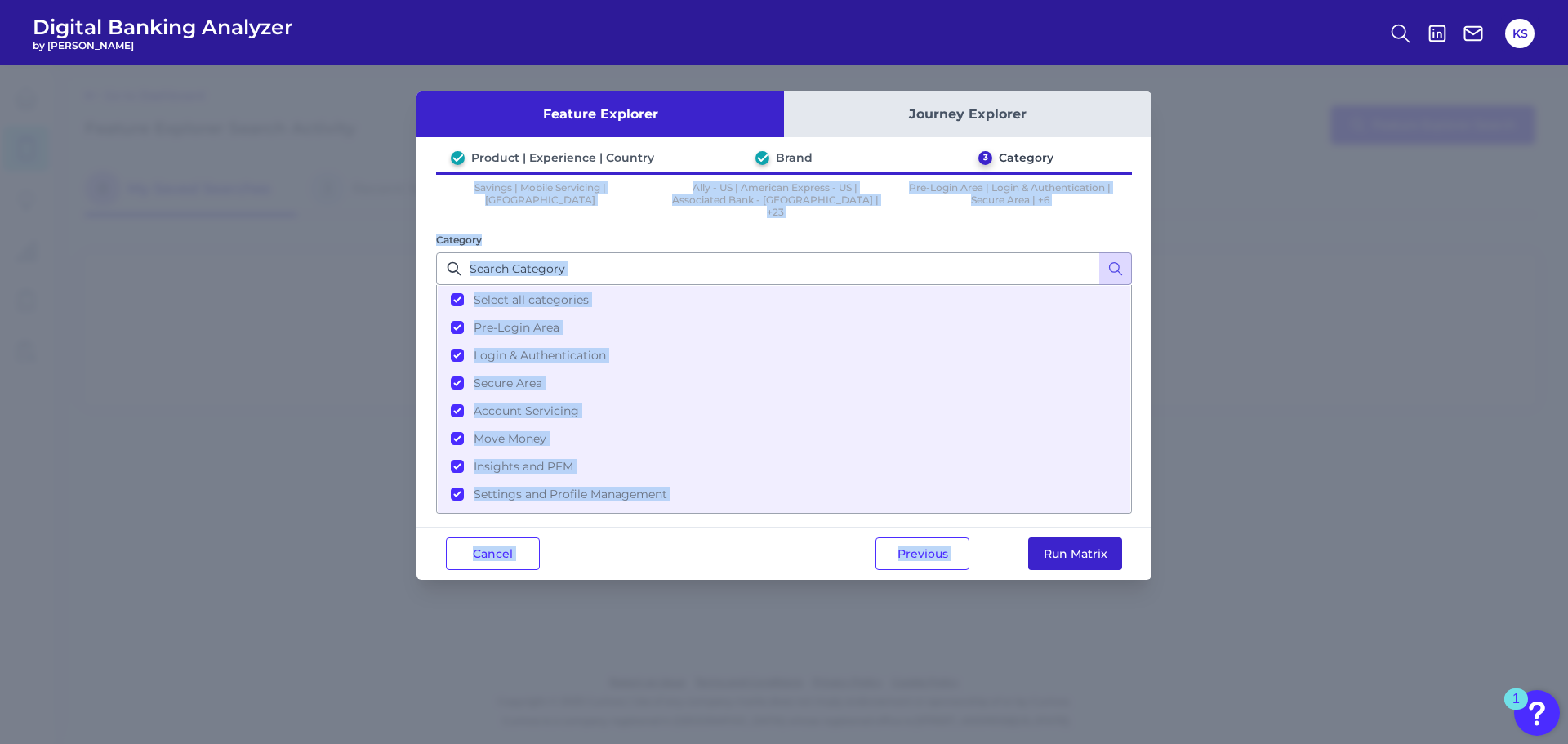
click at [1091, 541] on button "Run Matrix" at bounding box center [1075, 554] width 94 height 33
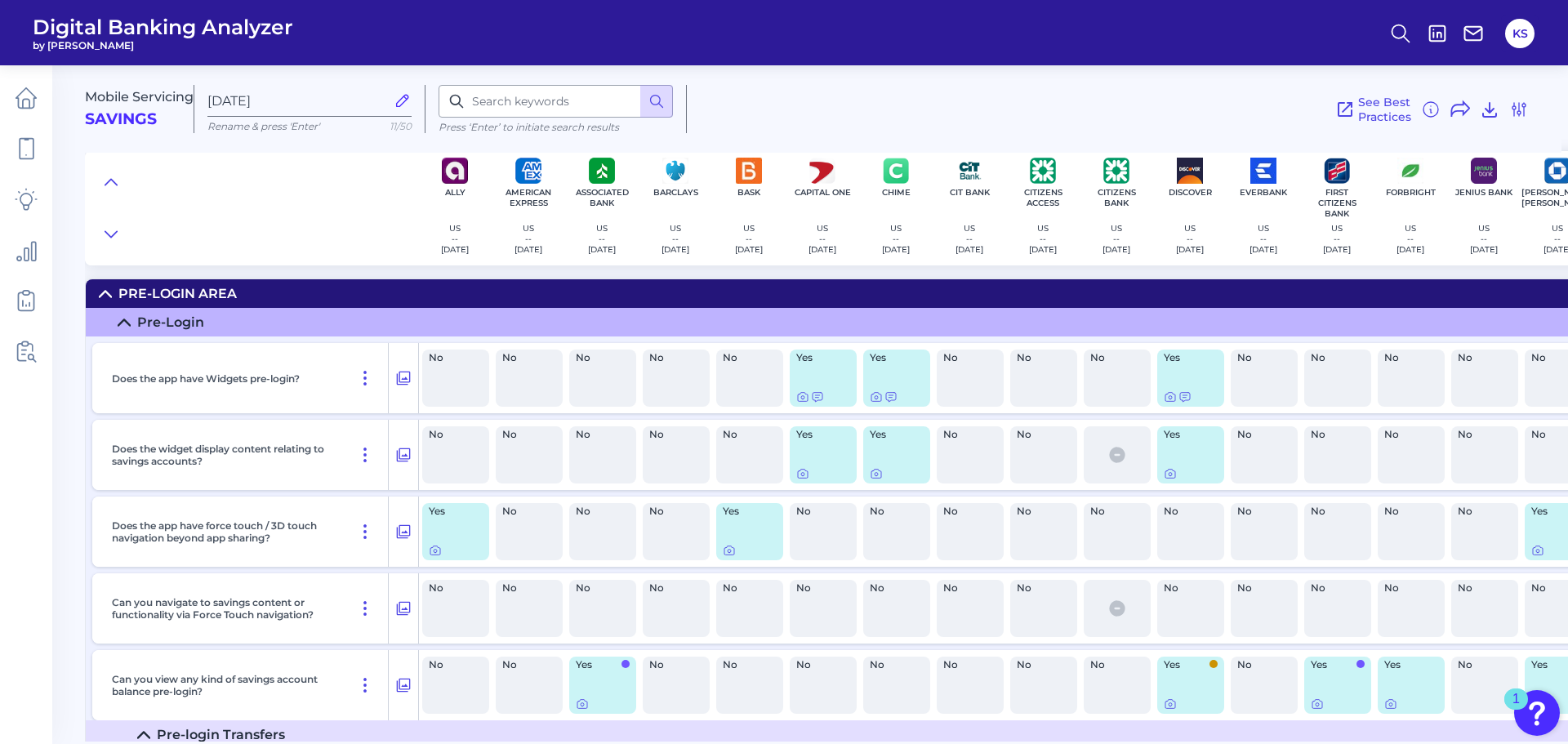
click at [120, 321] on icon at bounding box center [123, 322] width 13 height 13
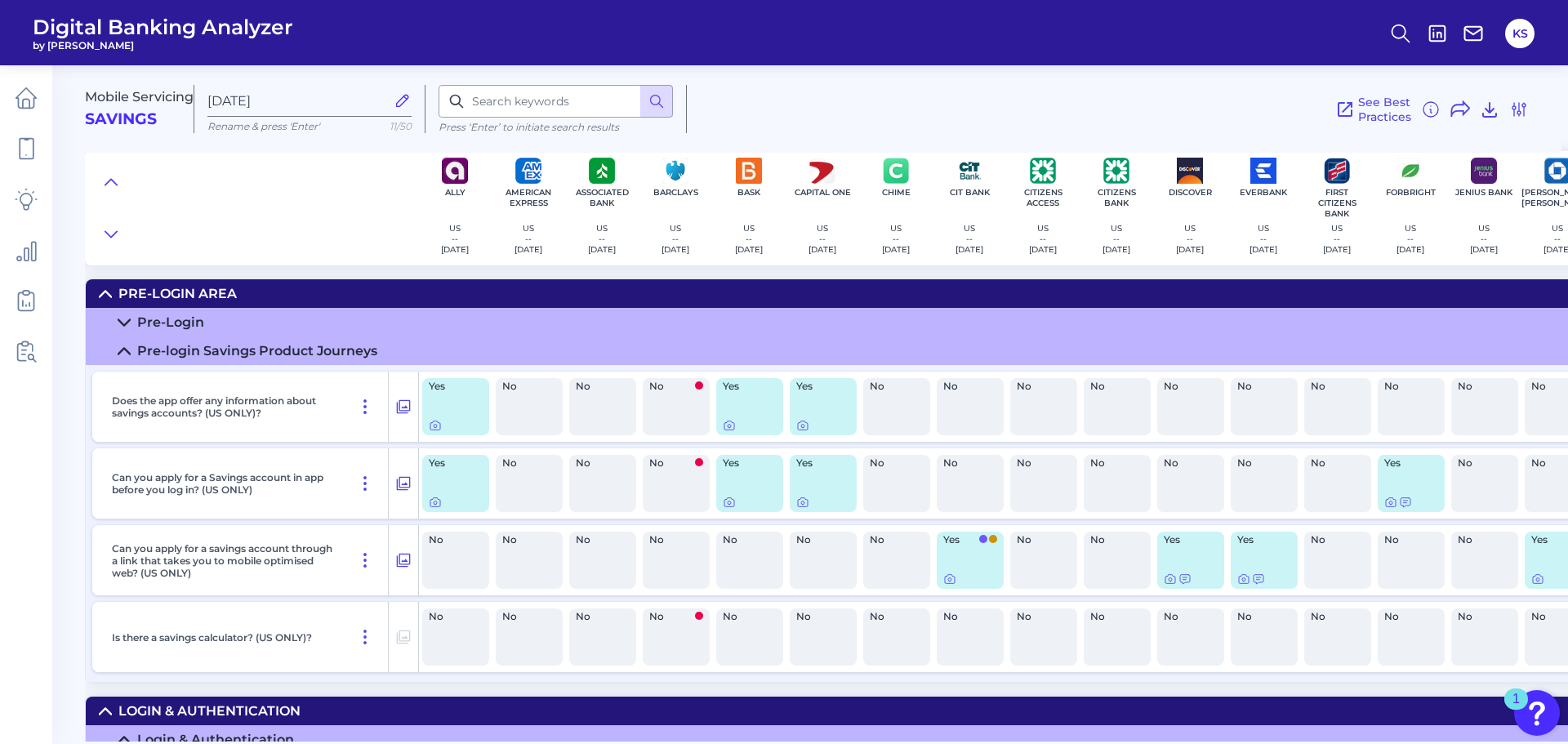
click at [120, 321] on icon at bounding box center [124, 323] width 12 height 6
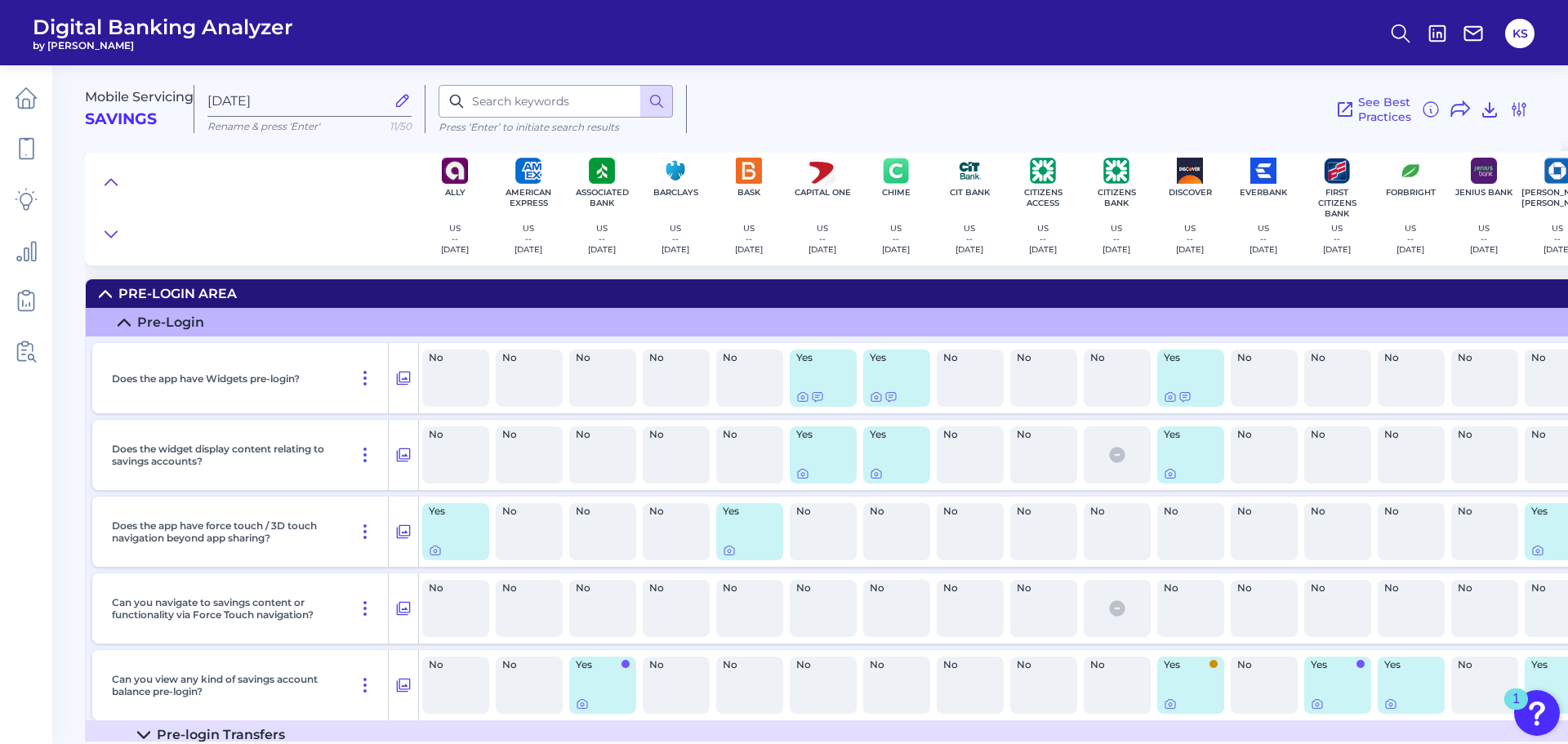
click at [126, 320] on icon at bounding box center [123, 322] width 13 height 13
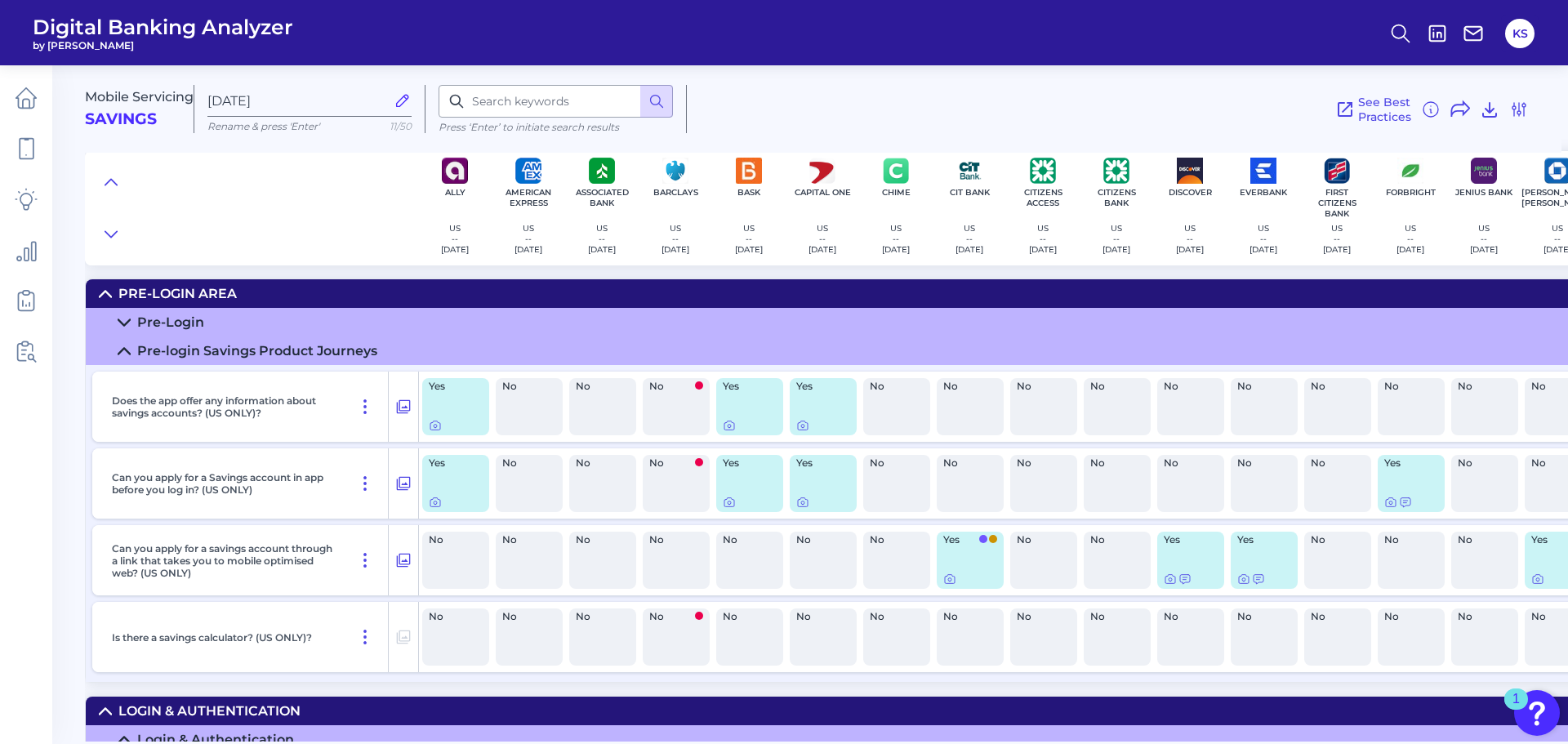
click at [104, 290] on icon at bounding box center [105, 294] width 13 height 13
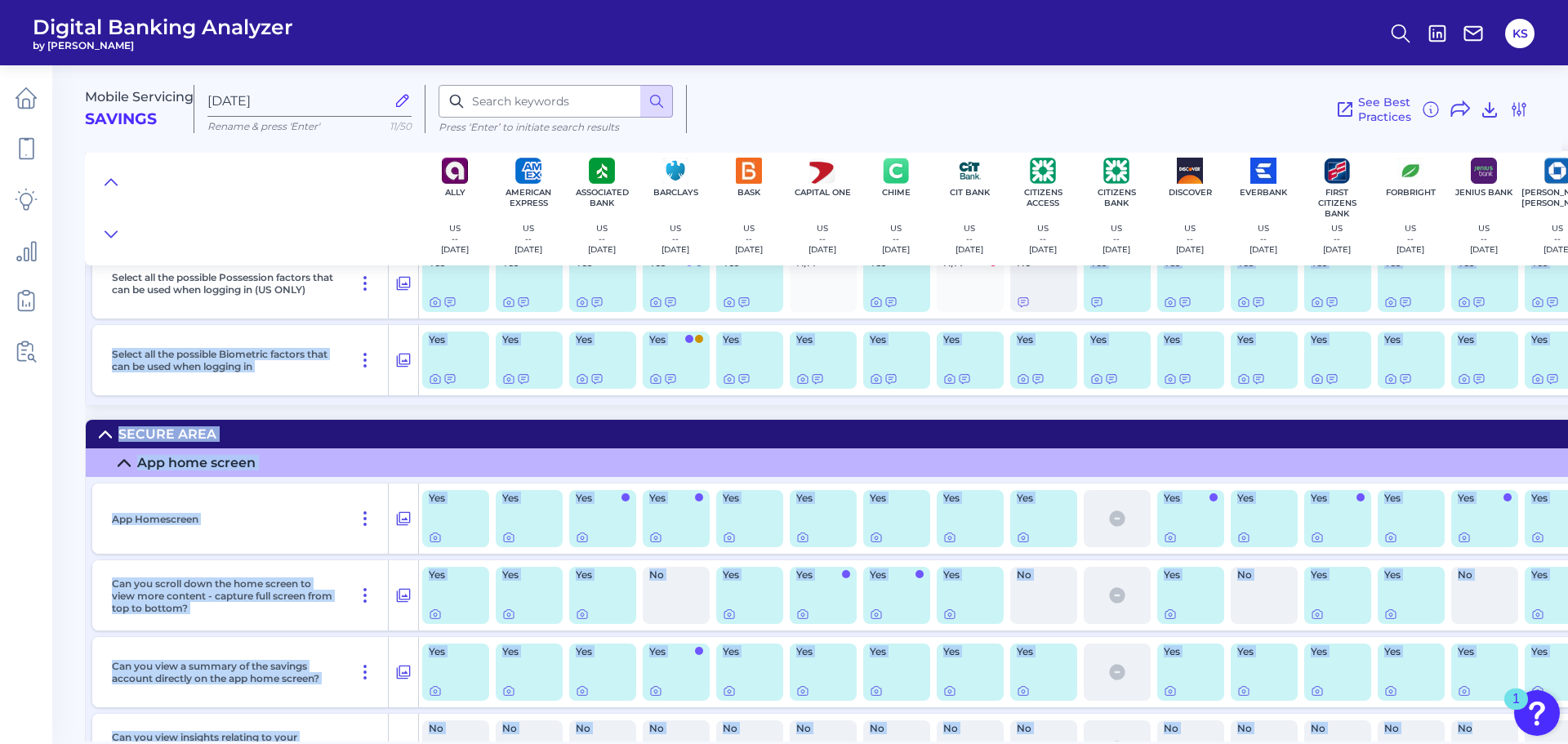
drag, startPoint x: 1045, startPoint y: 742, endPoint x: 1183, endPoint y: 513, distance: 267.4
click at [1474, 718] on main "Mobile Servicing Savings [DATE] Rename & press 'Enter' 11/50 Press ‘Enter’ to i…" at bounding box center [784, 372] width 1568 height 744
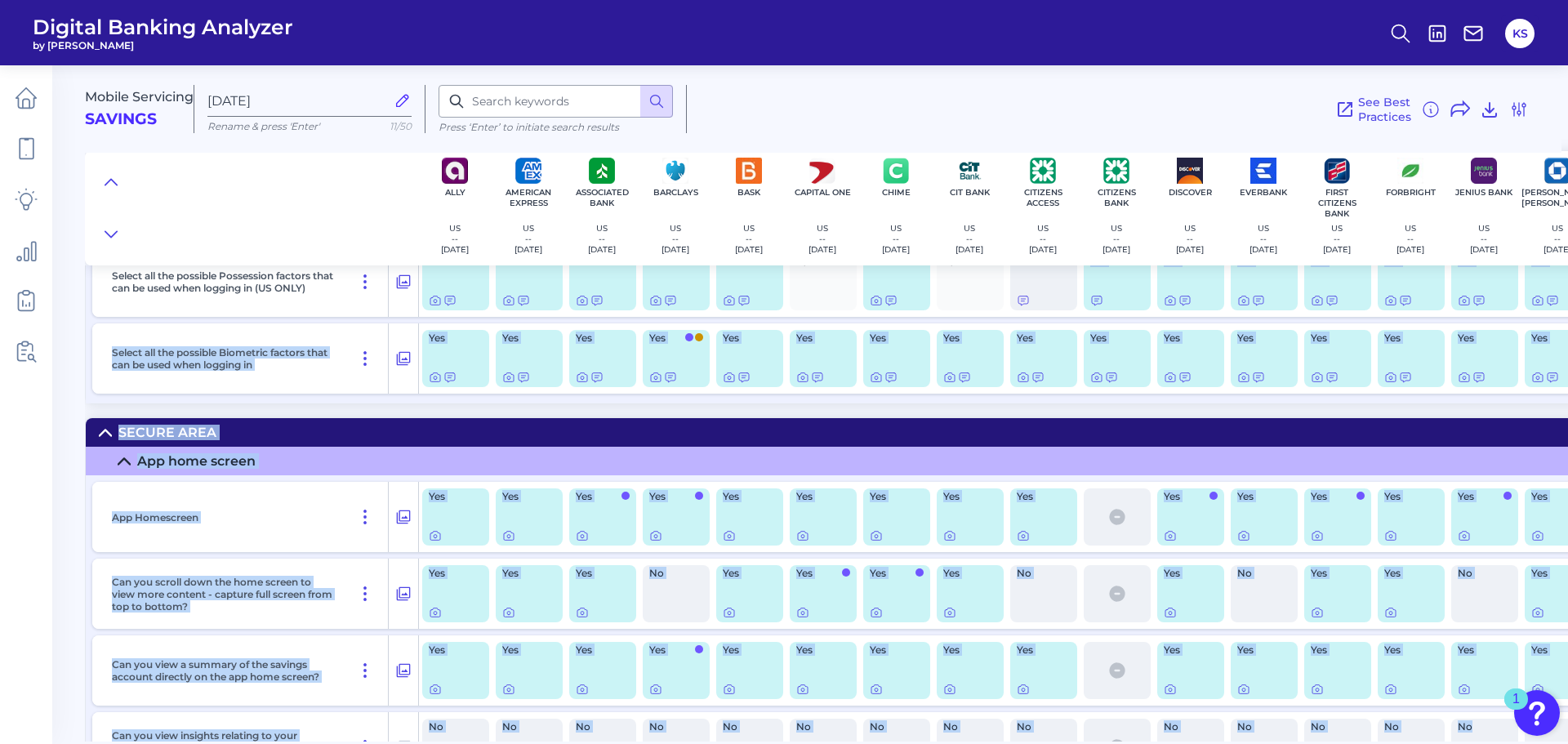
click at [364, 413] on div "Mobile Servicing Savings [DATE] Rename & press 'Enter' 11/50 Press ‘Enter’ to i…" at bounding box center [827, 397] width 1484 height 689
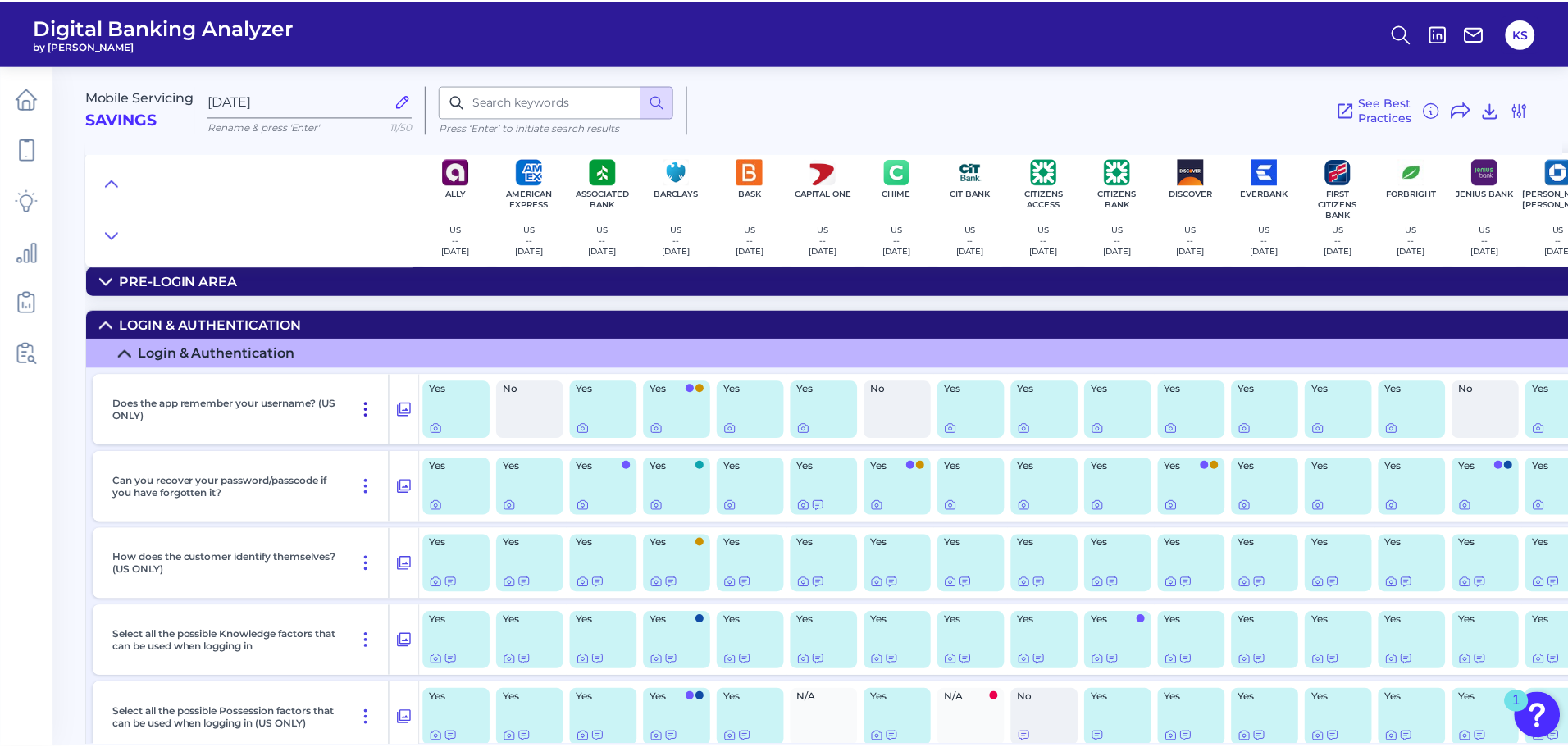
scroll to position [0, 0]
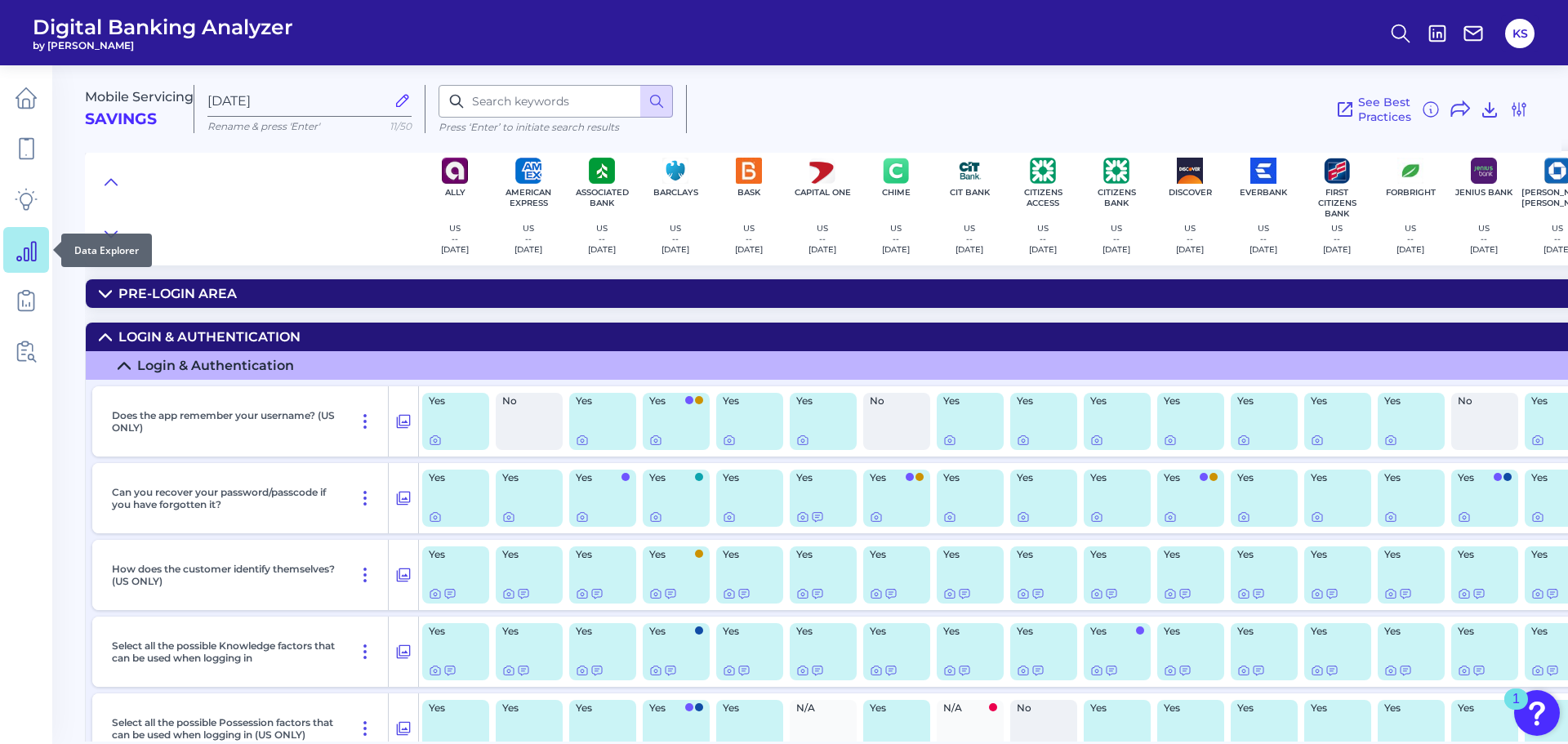
click at [23, 264] on link at bounding box center [25, 249] width 46 height 46
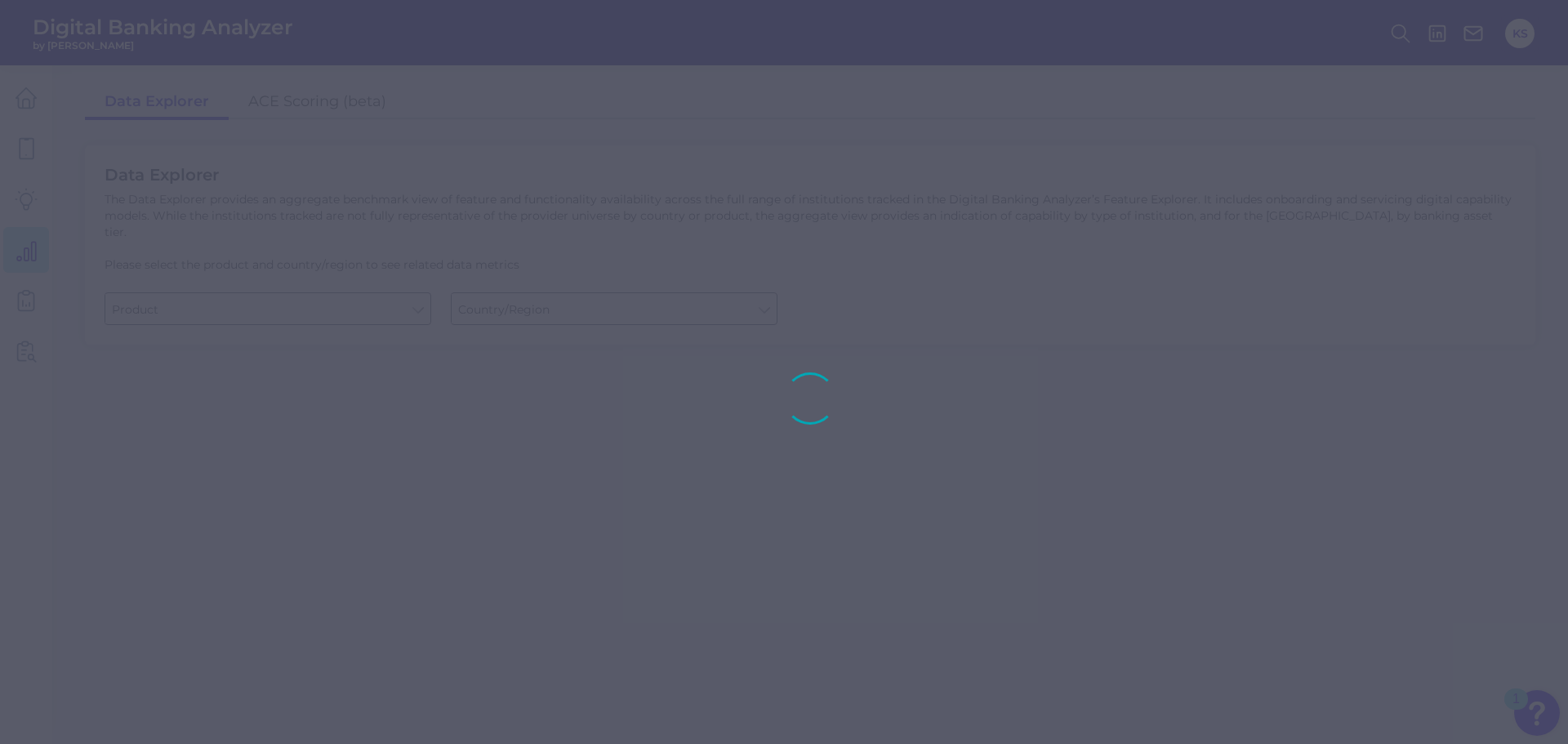
type input "Checking / Current Account"
type input "[GEOGRAPHIC_DATA]"
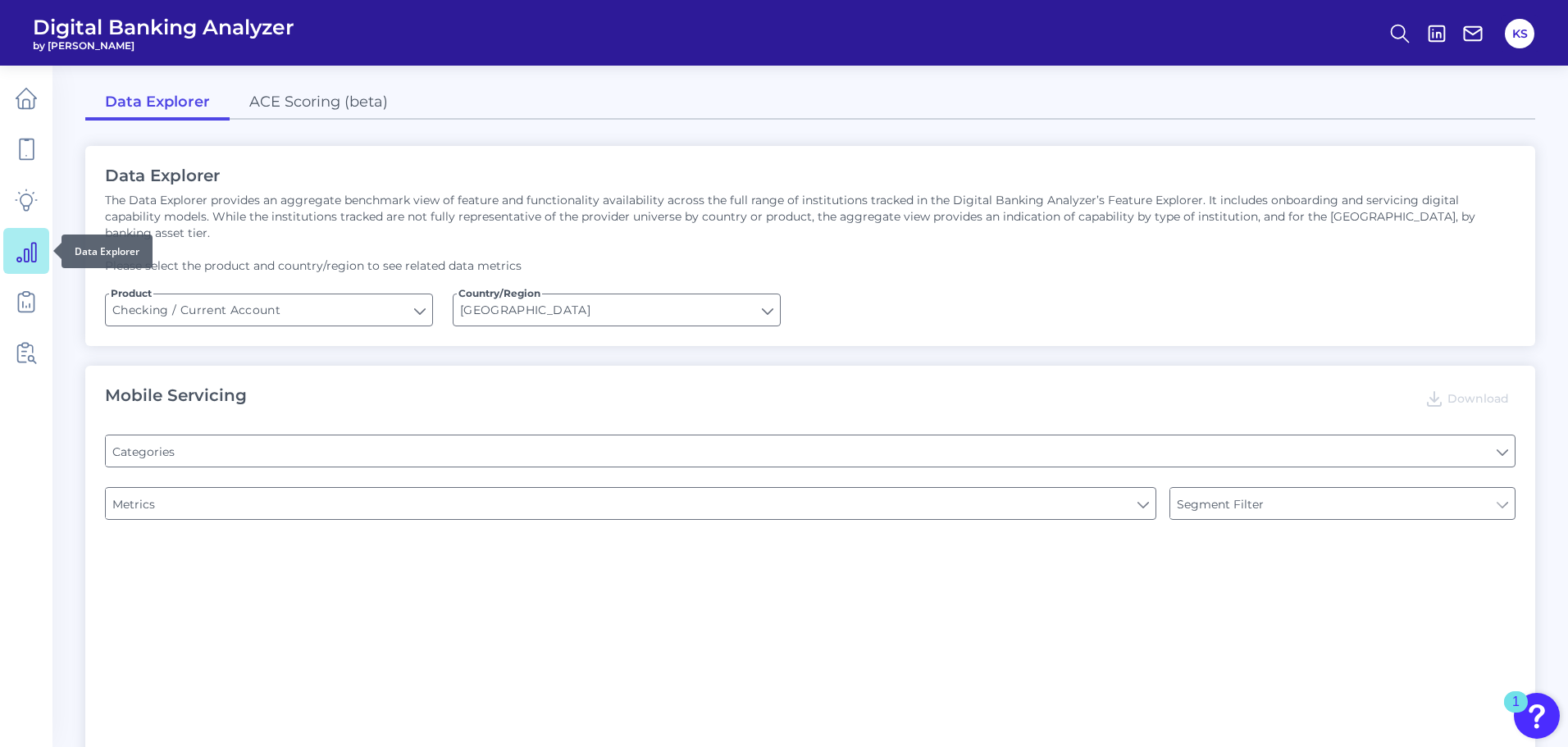
type input "Pre-login Features"
type input "Type of Institution"
type input "Online Banking Registration"
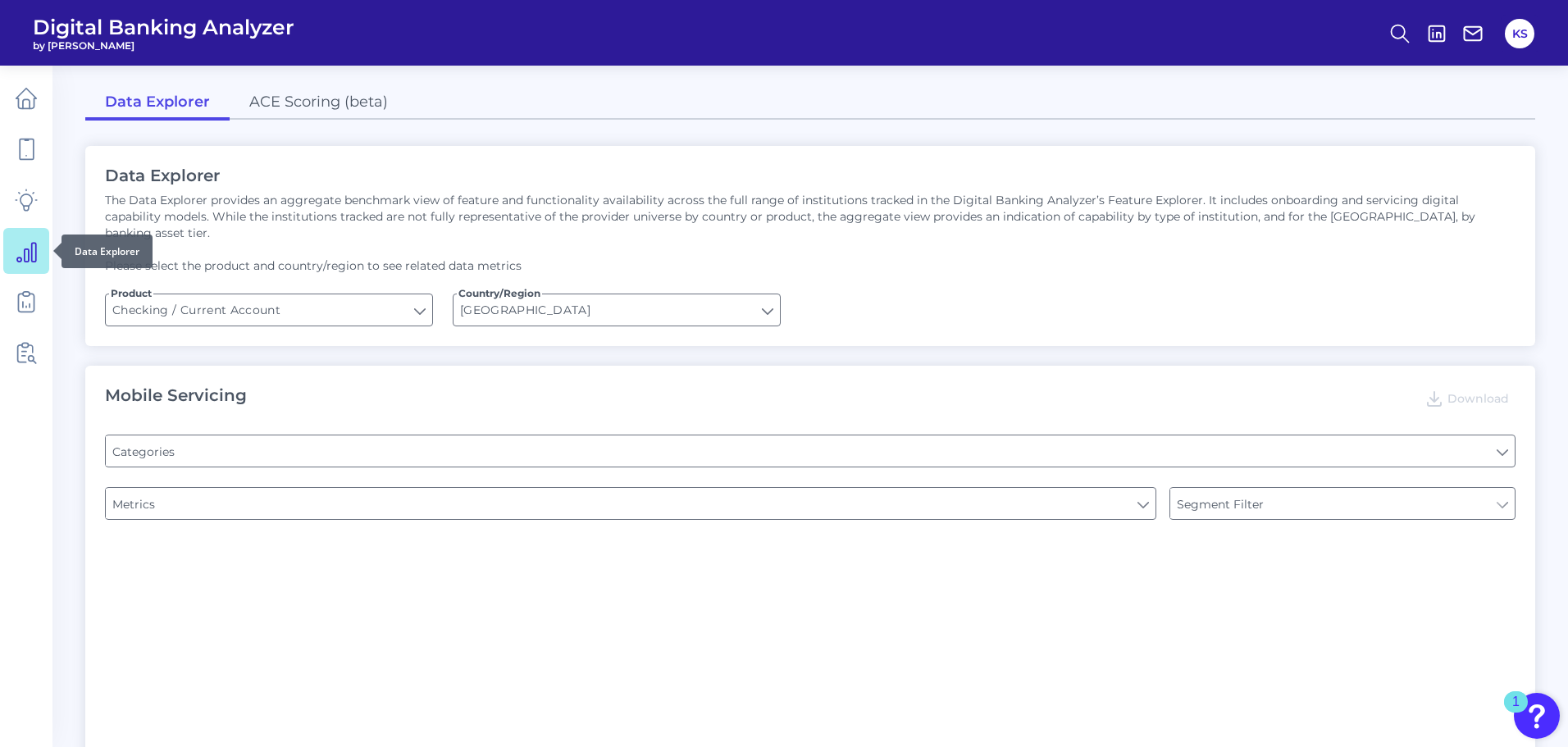
type input "Channel"
type input "Upon opening the app are users immediately prompted to use Touch/Face ID to log…"
type input "Can you register for online banking?"
type input "END-TO-END JOURNEY: Can you apply for the PRODUCT as a new to brand customer on…"
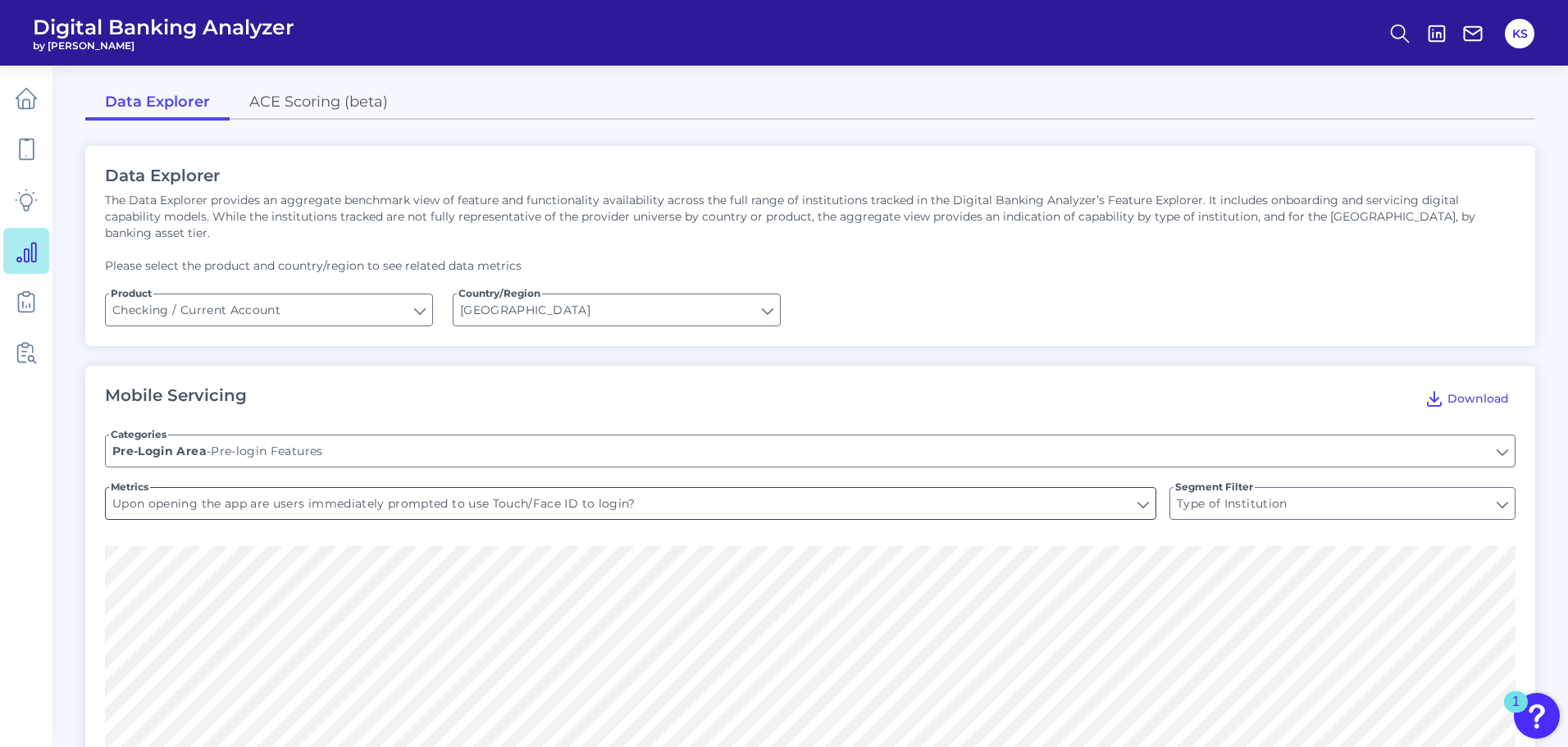
click at [640, 492] on input "Upon opening the app are users immediately prompted to use Touch/Face ID to log…" at bounding box center [631, 504] width 1050 height 31
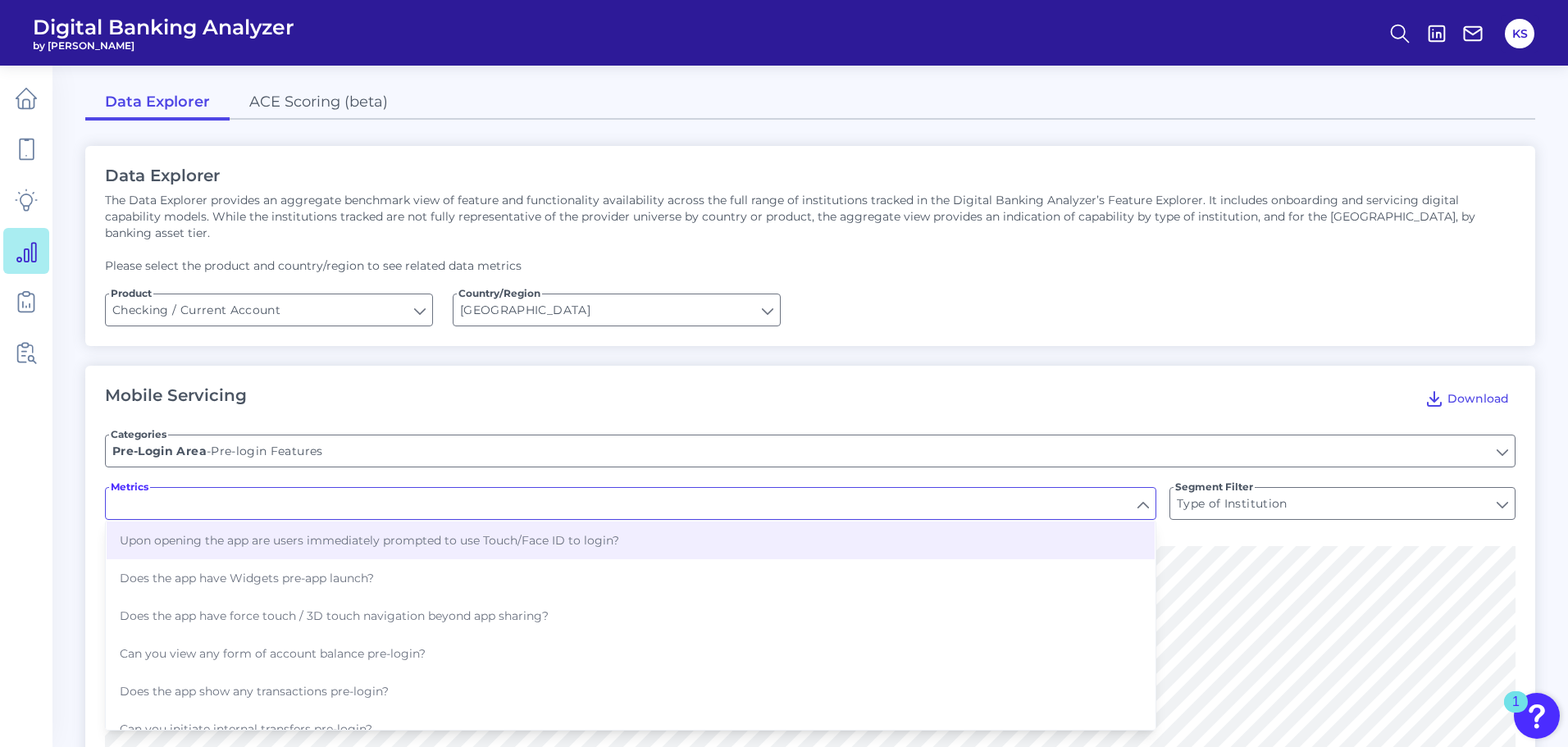
type input "Upon opening the app are users immediately prompted to use Touch/Face ID to log…"
